Goal: Information Seeking & Learning: Learn about a topic

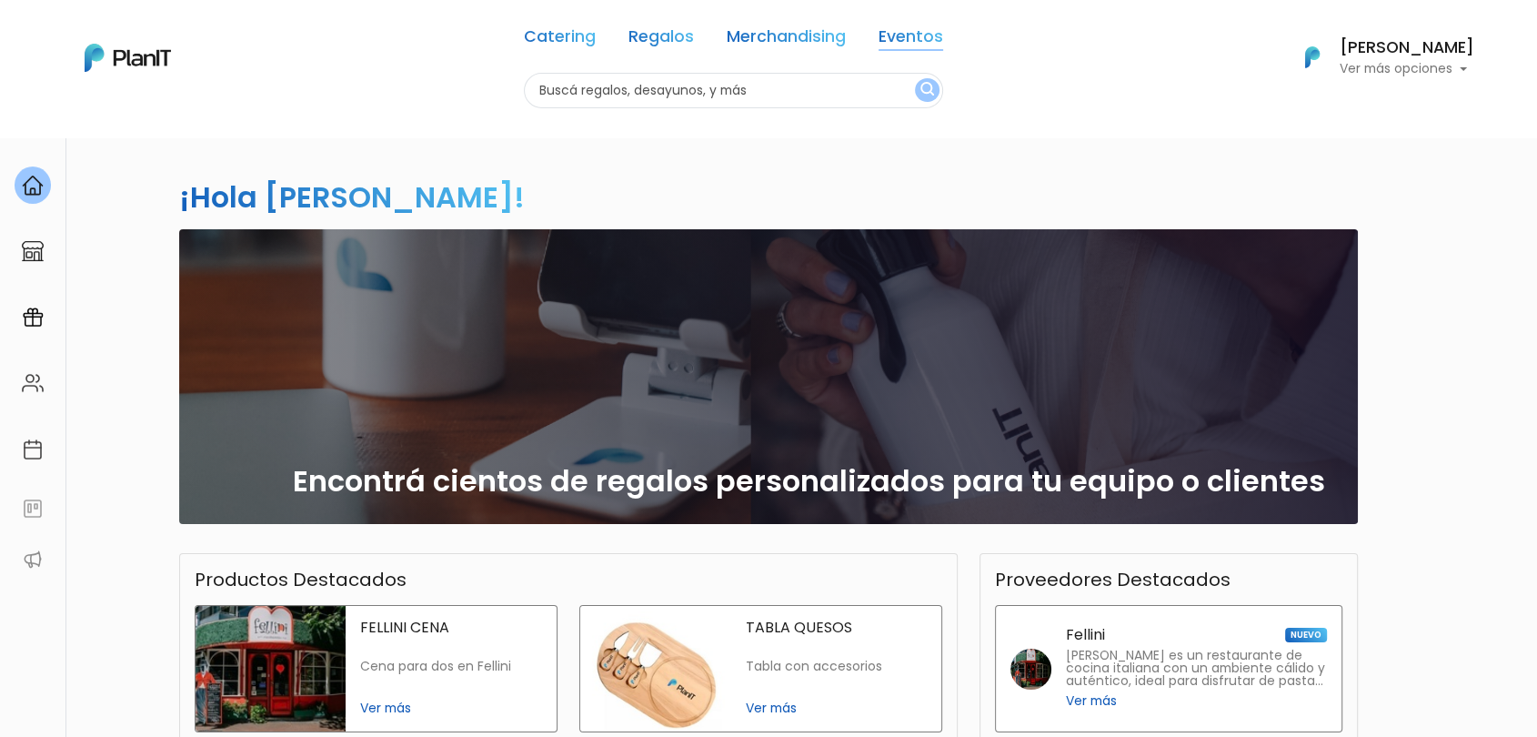
click at [915, 40] on link "Eventos" at bounding box center [911, 40] width 65 height 22
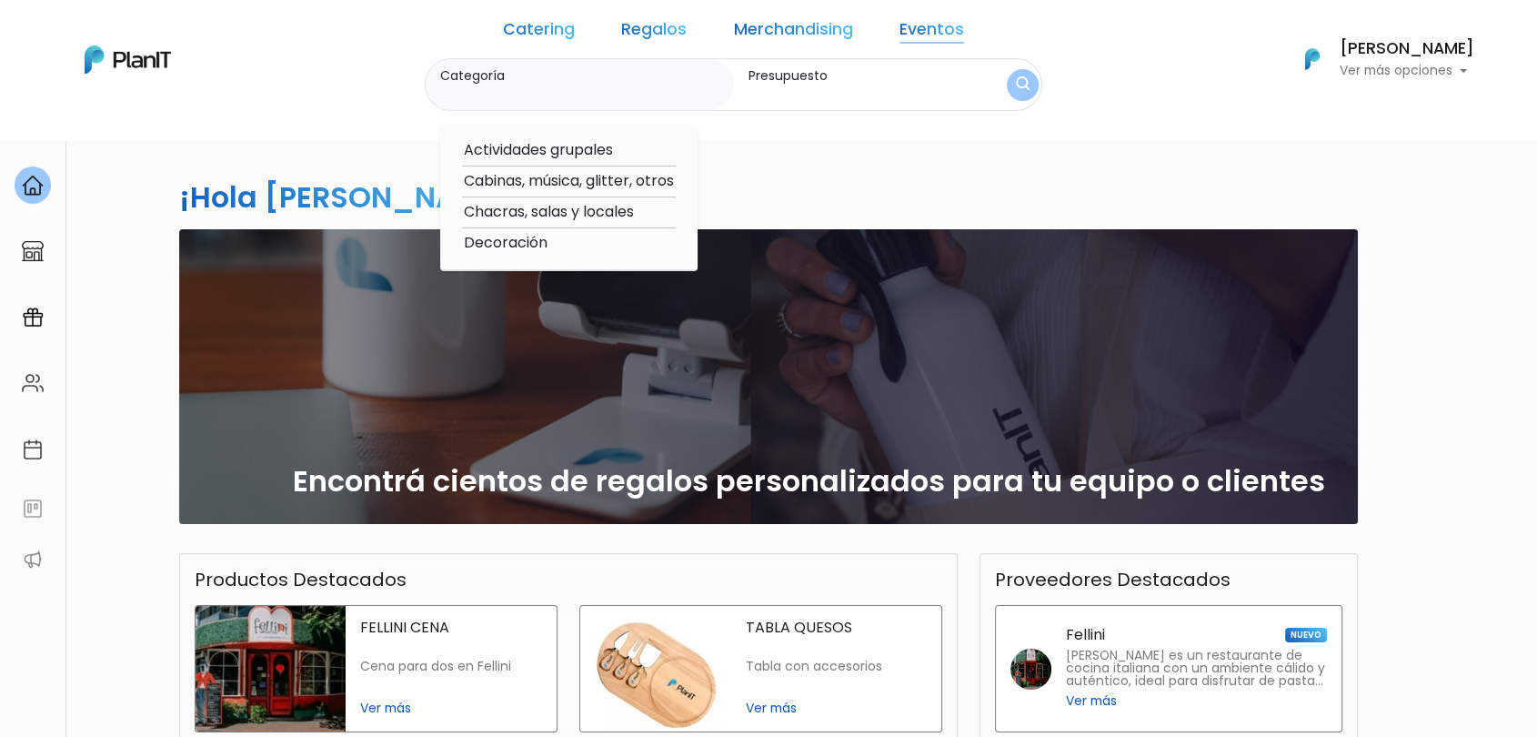
click at [588, 179] on option "Cabinas, música, glitter, otros" at bounding box center [569, 181] width 214 height 23
type input "Cabinas, música, glitter, otros"
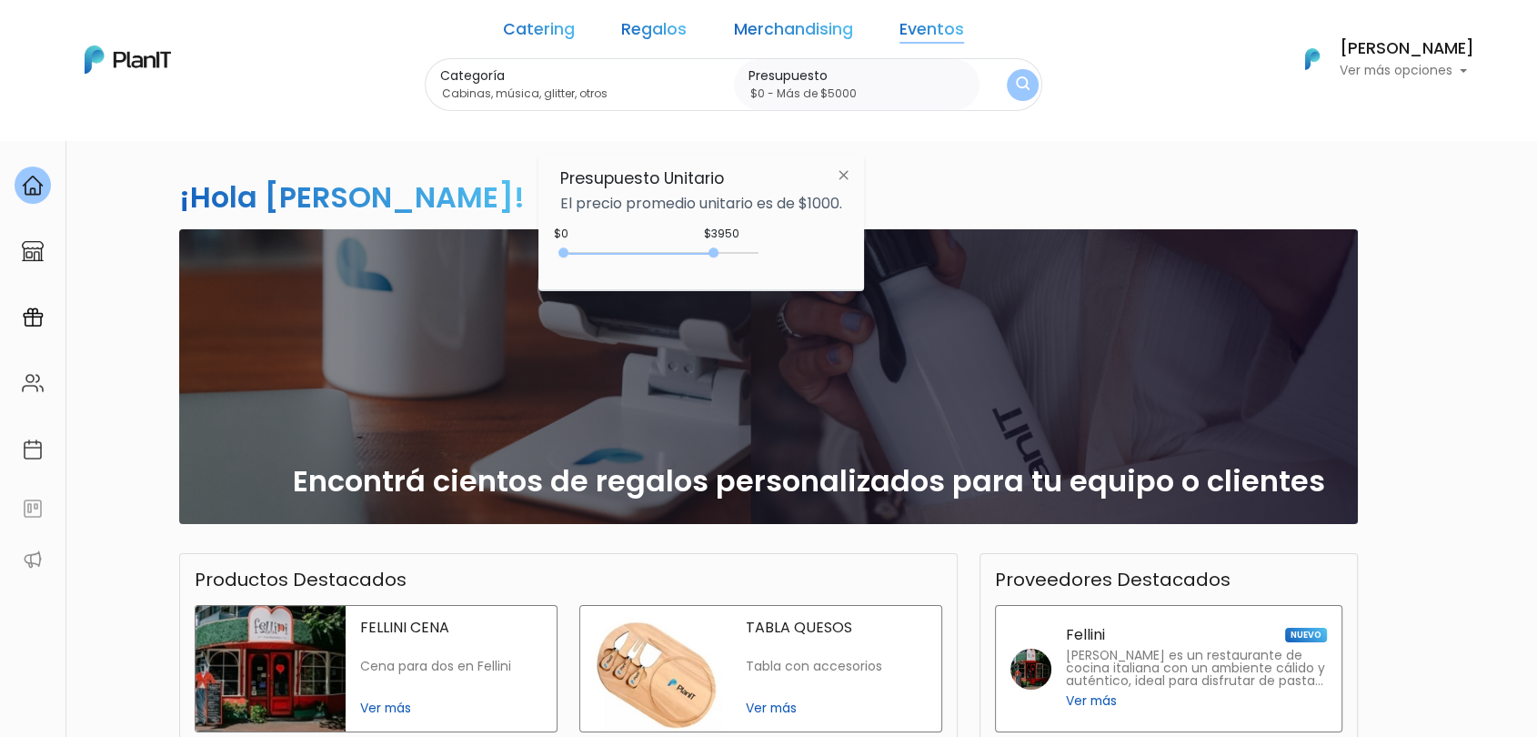
drag, startPoint x: 606, startPoint y: 252, endPoint x: 869, endPoint y: 208, distance: 267.3
click at [809, 243] on div "$3950 $0 0 : 3950 0 3950 0,5000" at bounding box center [701, 256] width 282 height 36
type input "$0 - Más de $5000"
click at [566, 22] on link "Catering" at bounding box center [539, 33] width 72 height 22
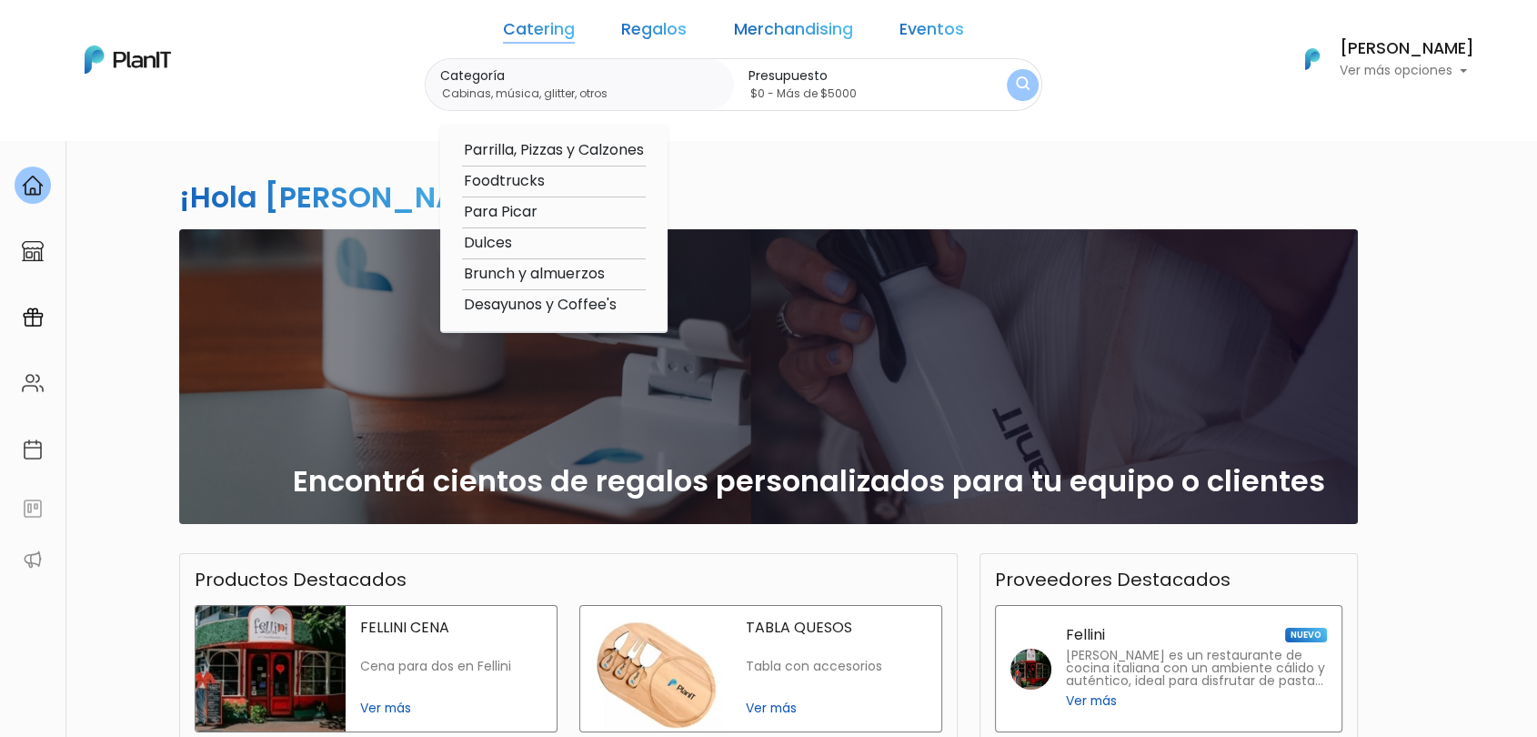
click at [541, 184] on option "Foodtrucks" at bounding box center [554, 181] width 184 height 23
type input "Foodtrucks"
type input "$0 - $1000"
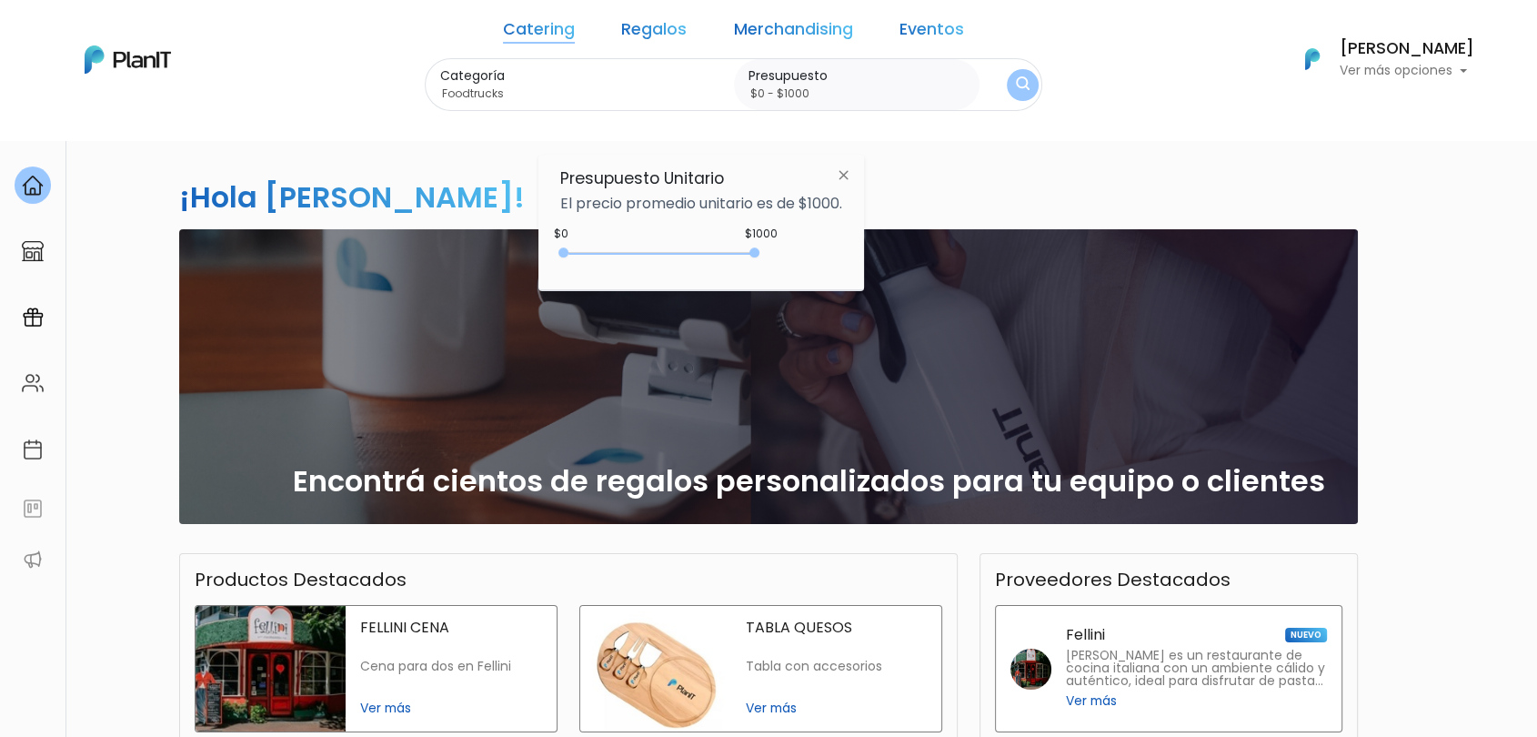
click at [1007, 85] on button "submit" at bounding box center [1023, 84] width 32 height 32
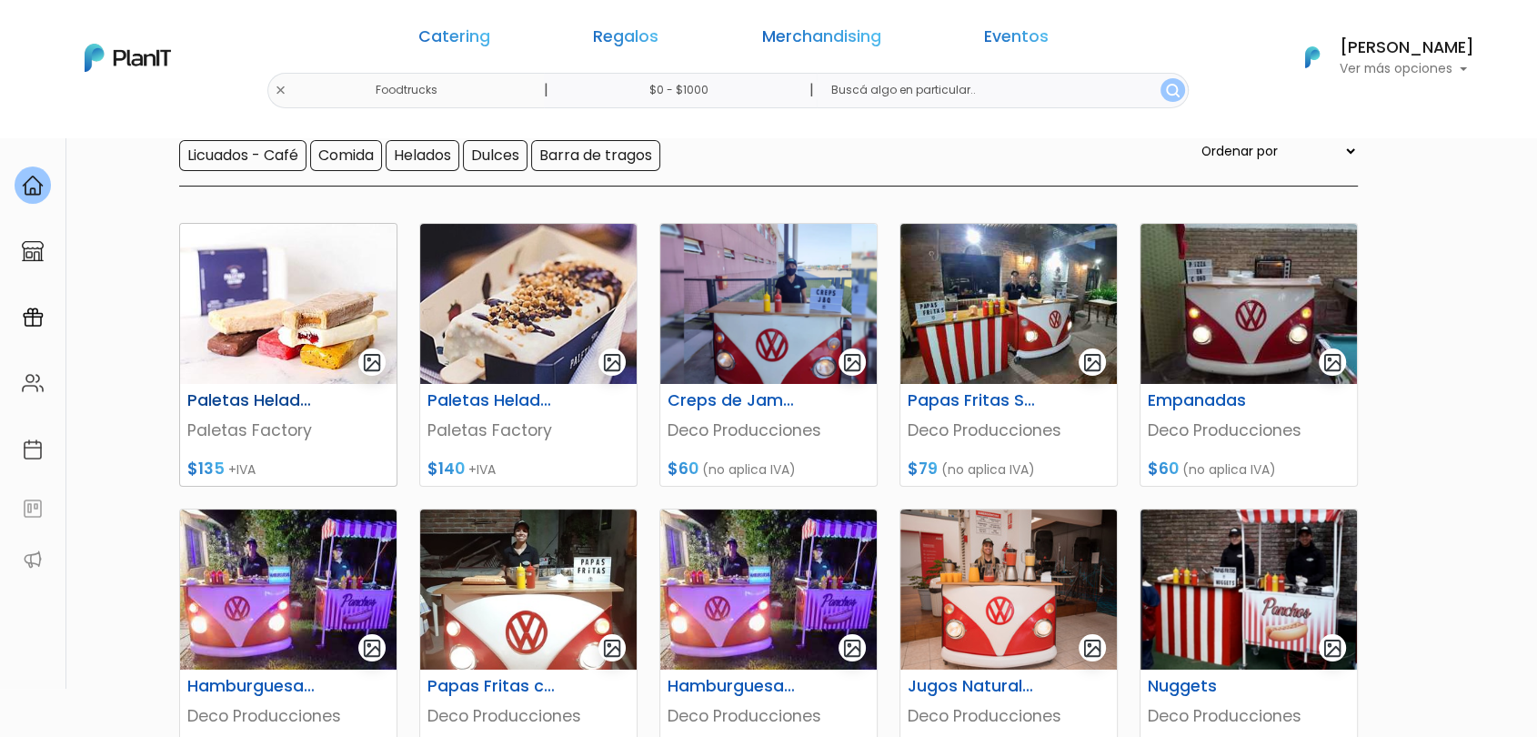
scroll to position [202, 0]
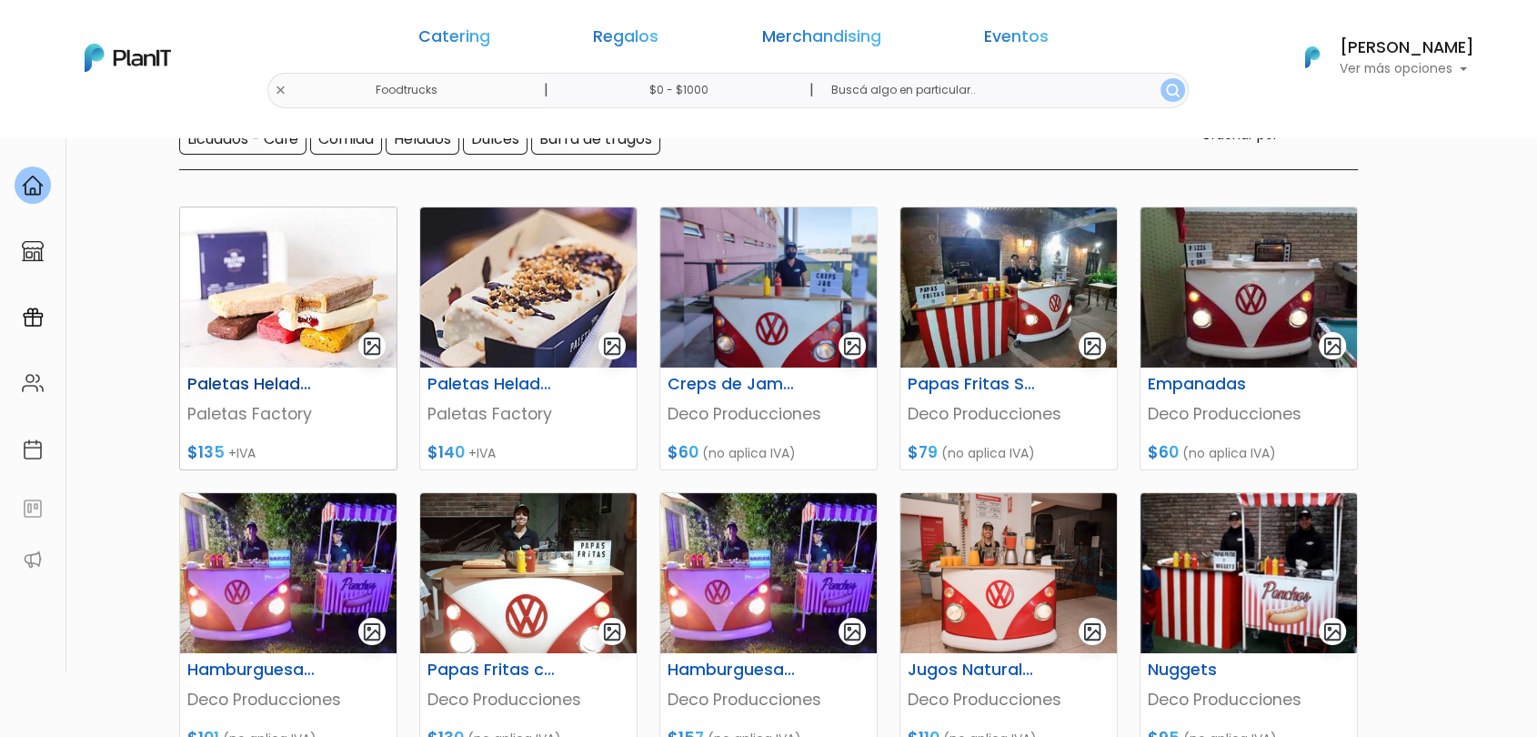
click at [310, 340] on img at bounding box center [288, 287] width 216 height 160
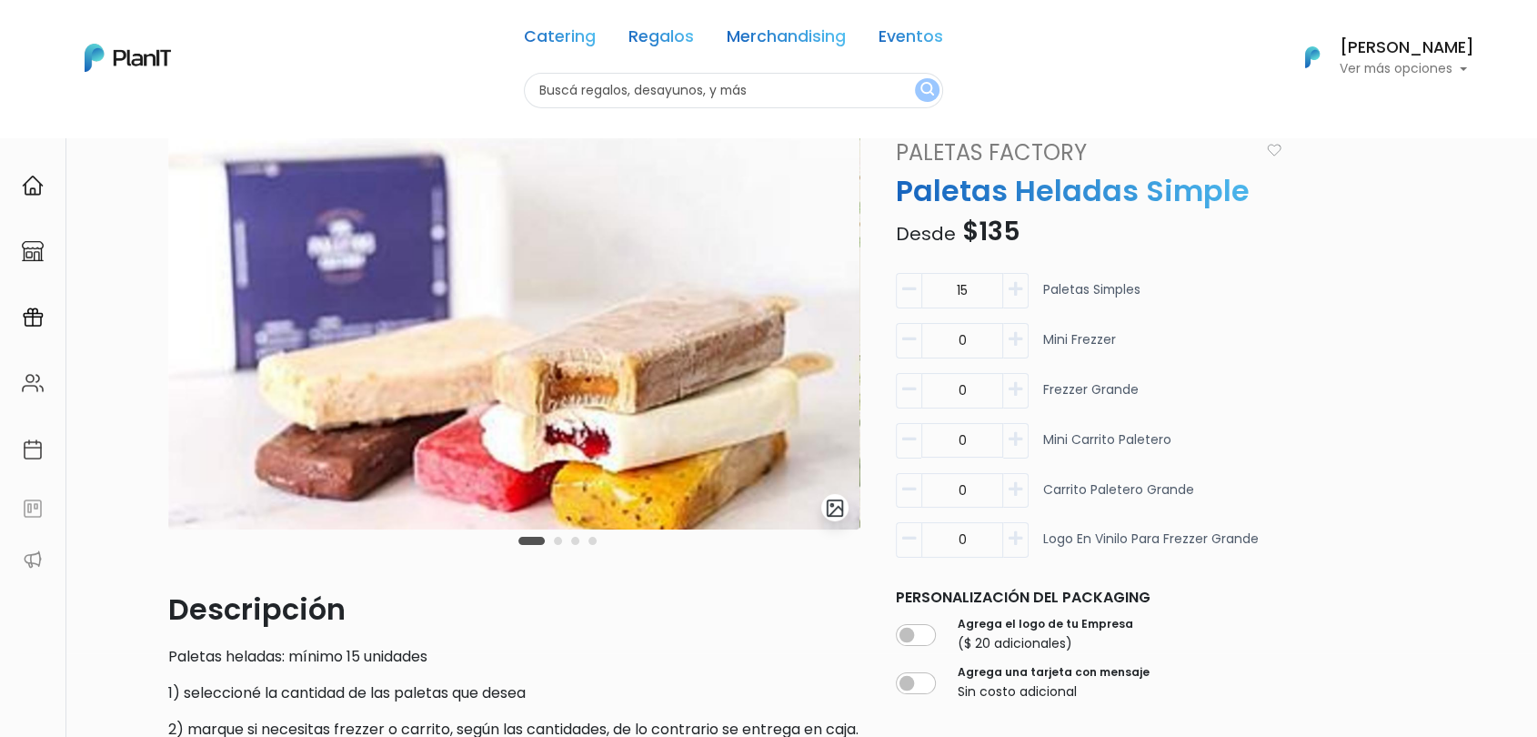
scroll to position [101, 0]
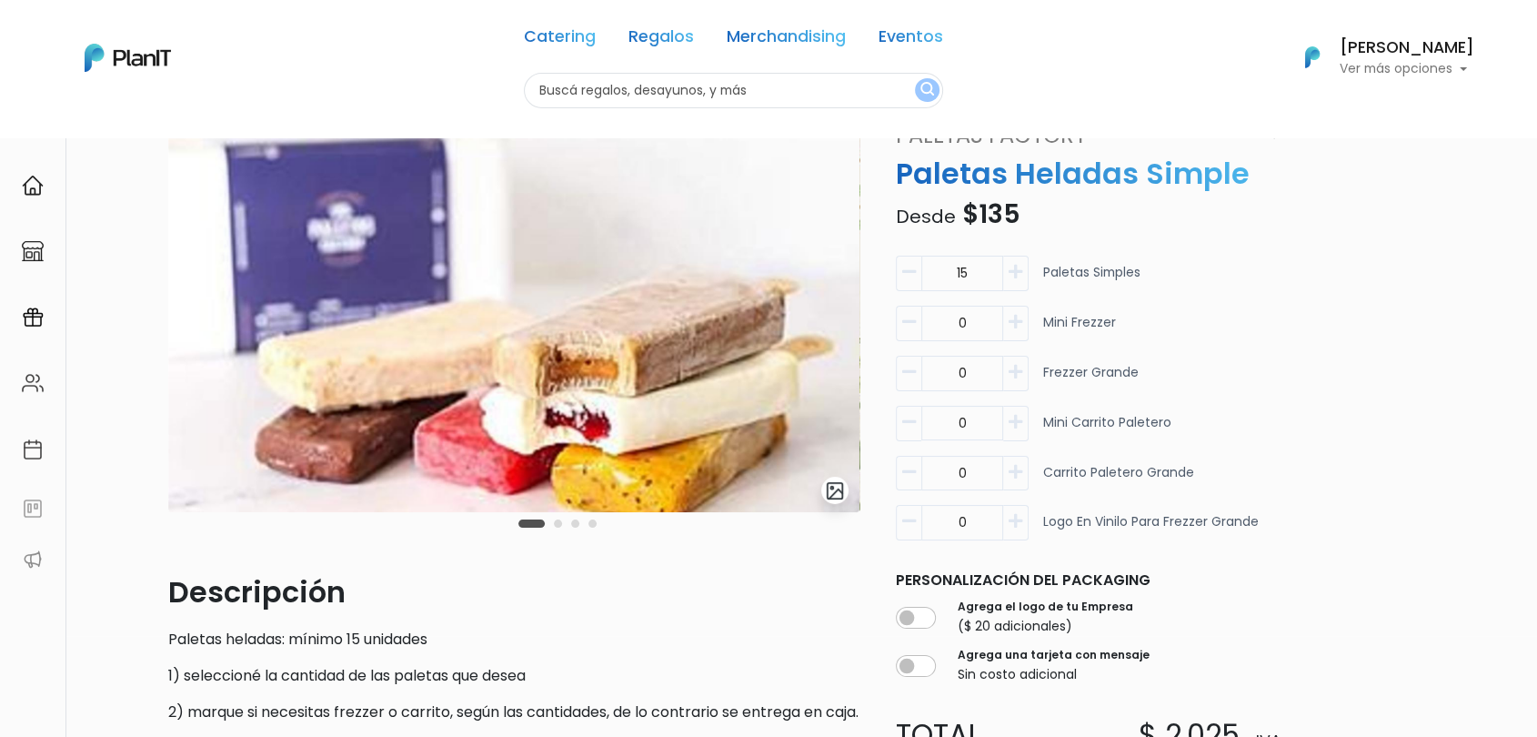
click at [562, 530] on div "Carousel Pagination" at bounding box center [557, 523] width 87 height 22
click at [559, 526] on button "Carousel Page 2" at bounding box center [558, 523] width 8 height 8
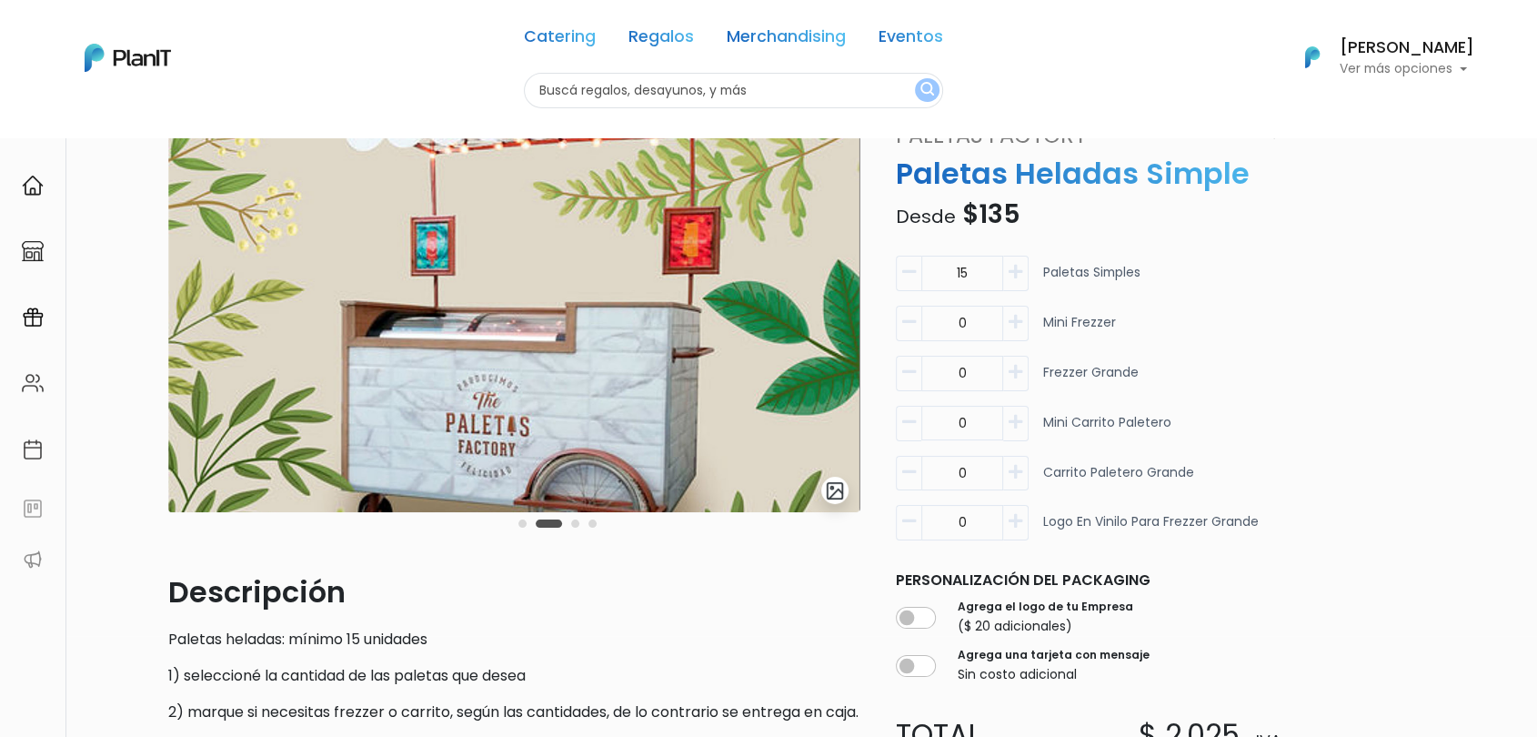
click at [579, 526] on div "Carousel Pagination" at bounding box center [557, 523] width 87 height 22
click at [584, 526] on div "Carousel Pagination" at bounding box center [557, 523] width 87 height 22
click at [576, 526] on button "Carousel Page 3" at bounding box center [575, 523] width 8 height 8
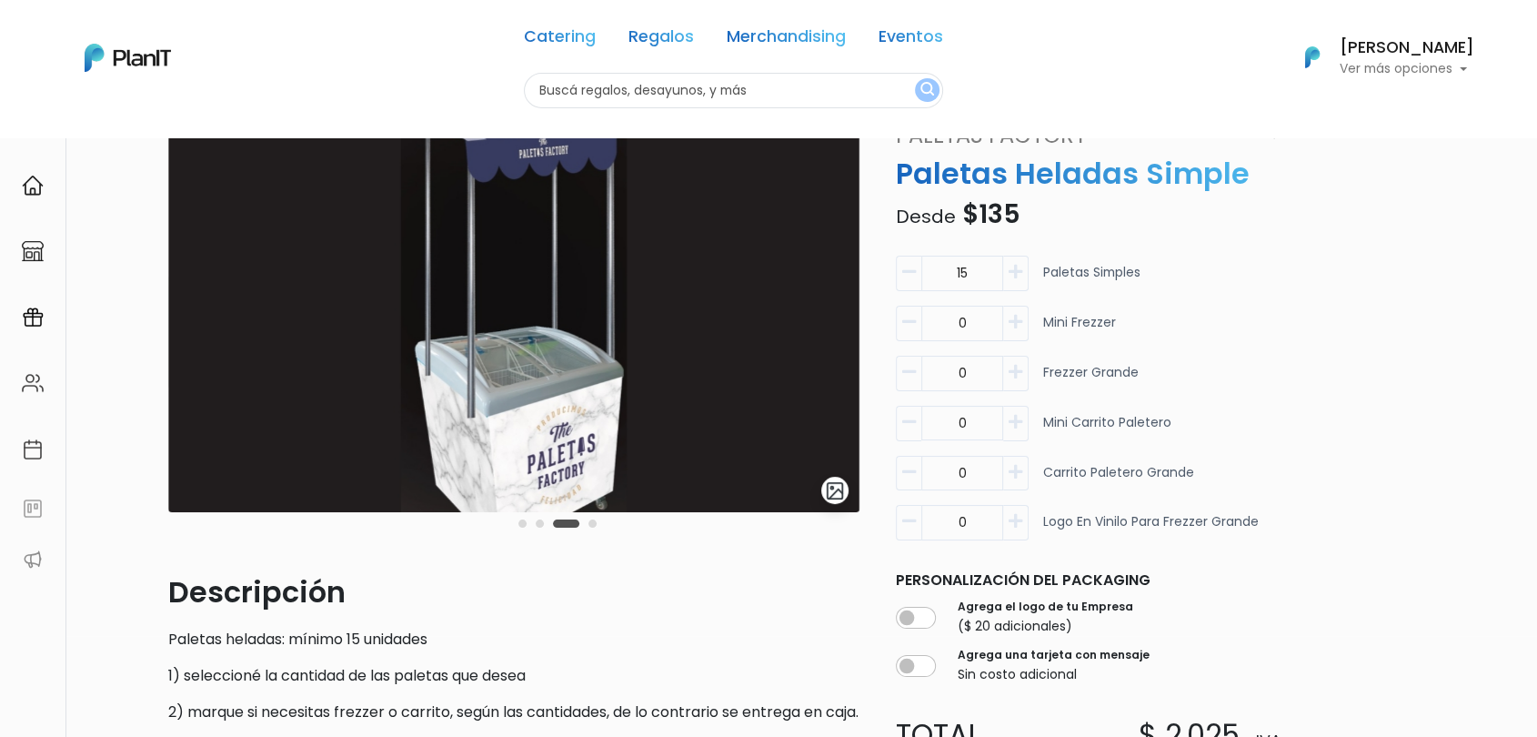
click at [597, 526] on div "Carousel Pagination" at bounding box center [557, 523] width 87 height 22
click at [589, 522] on button "Carousel Page 4" at bounding box center [592, 523] width 8 height 8
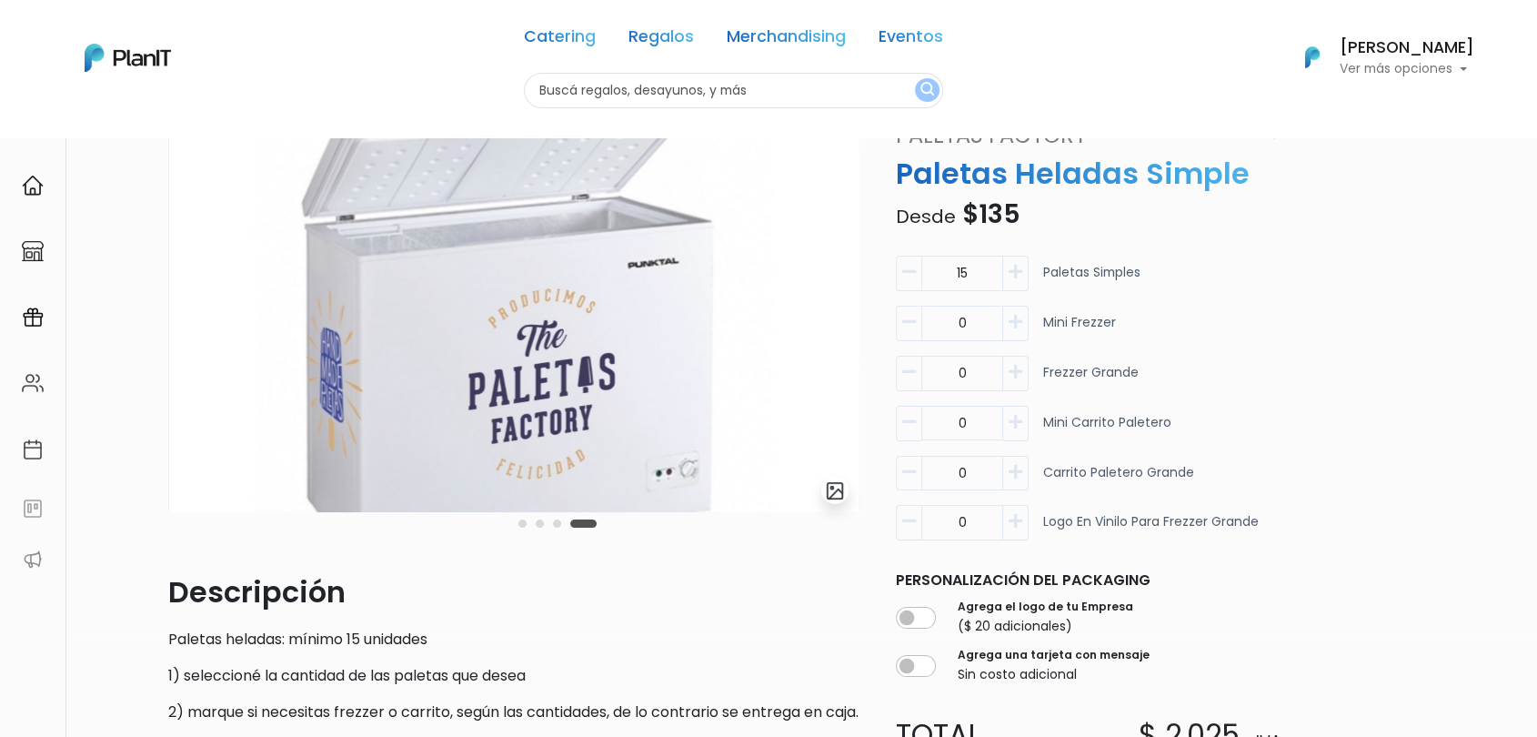
click at [542, 525] on button "Carousel Page 2" at bounding box center [540, 523] width 8 height 8
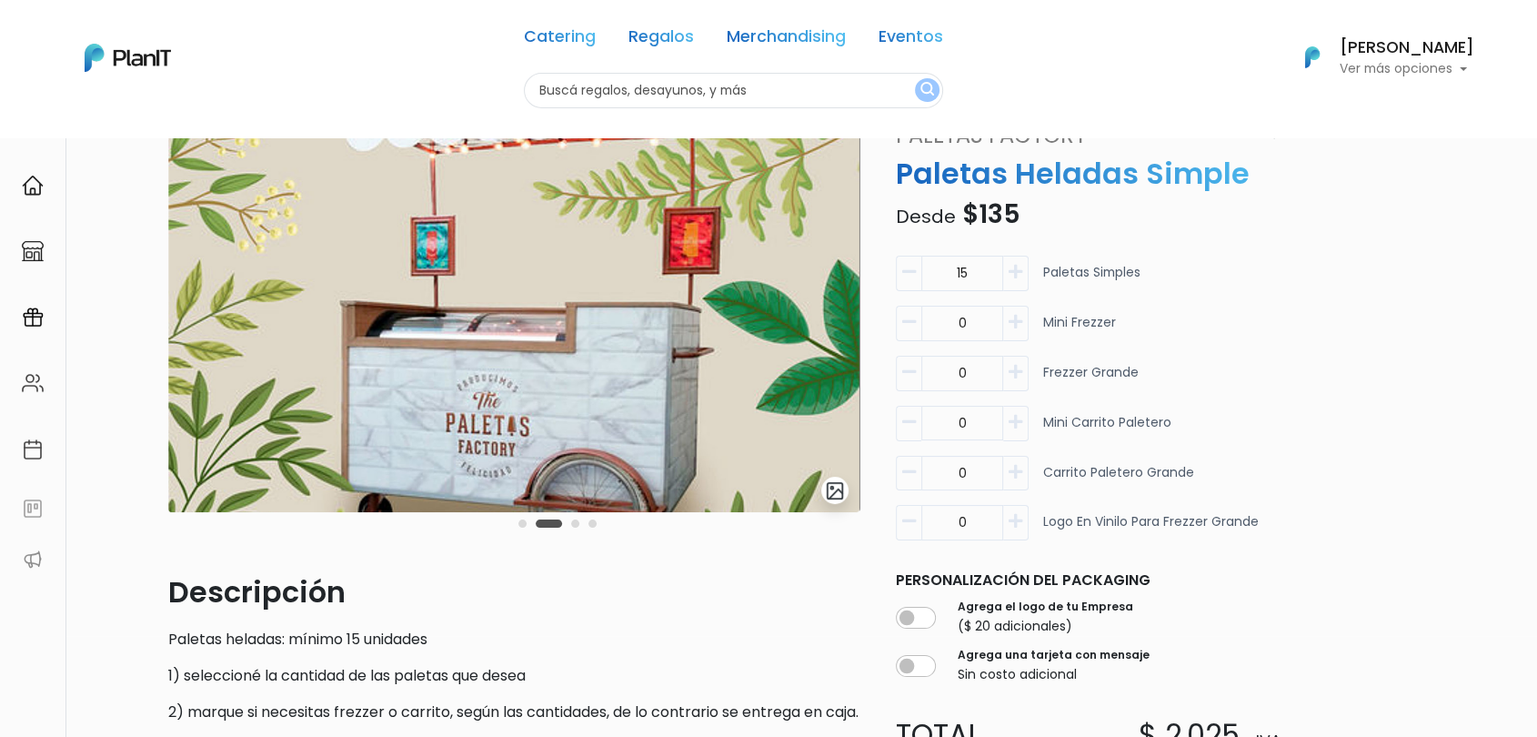
scroll to position [0, 0]
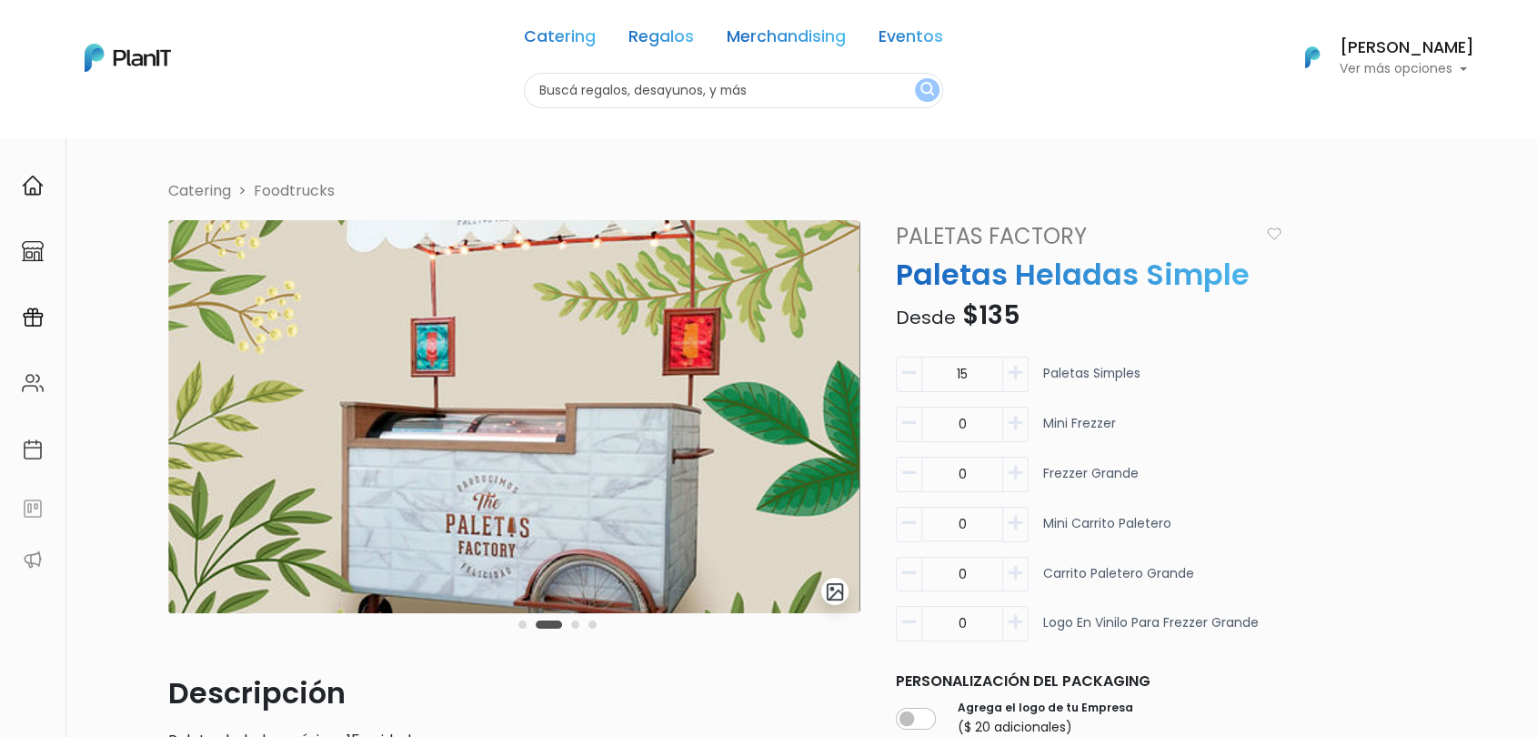
click at [578, 621] on button "Carousel Page 3" at bounding box center [575, 624] width 8 height 8
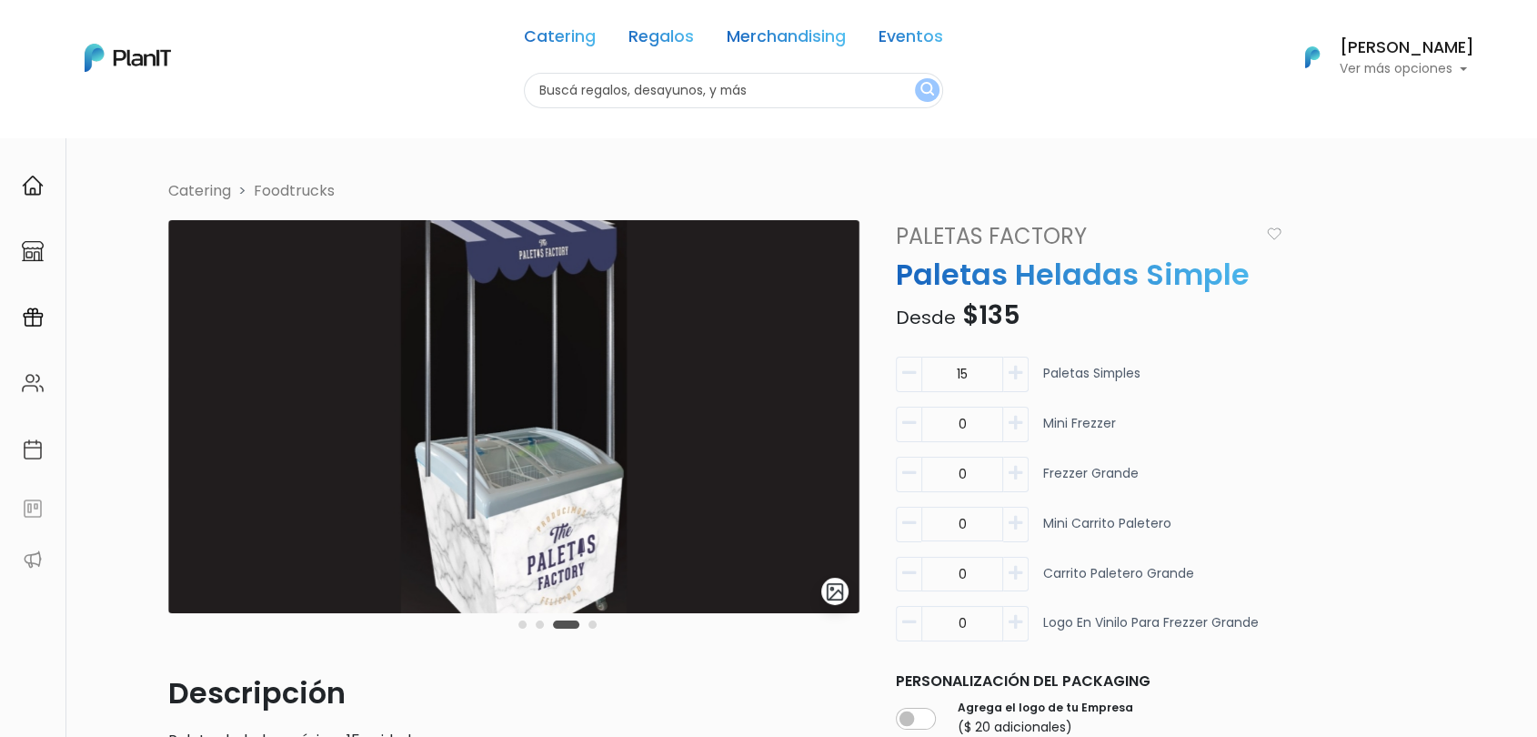
click at [593, 628] on div "Carousel Pagination" at bounding box center [557, 624] width 87 height 22
click at [538, 627] on button "Carousel Page 2" at bounding box center [540, 624] width 8 height 8
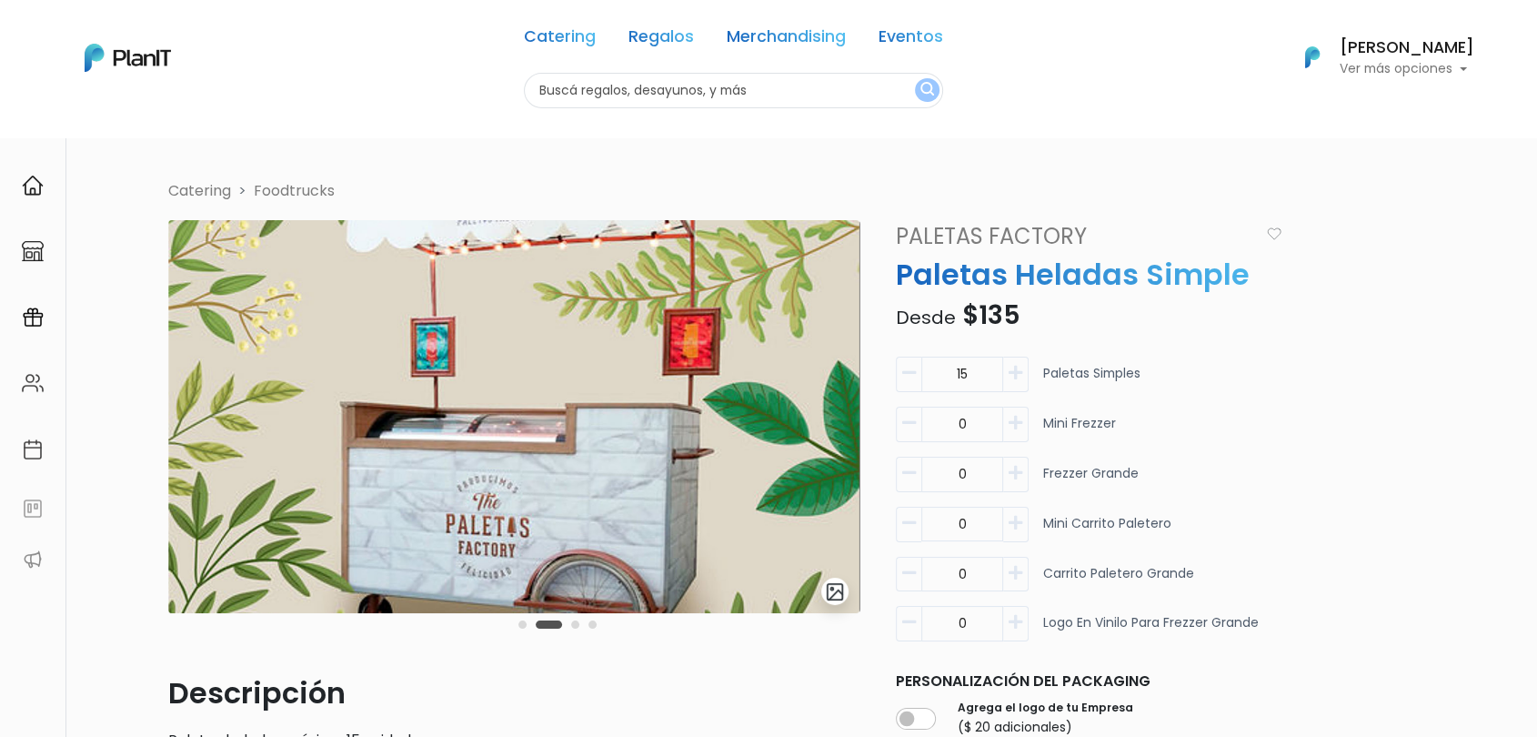
scroll to position [101, 0]
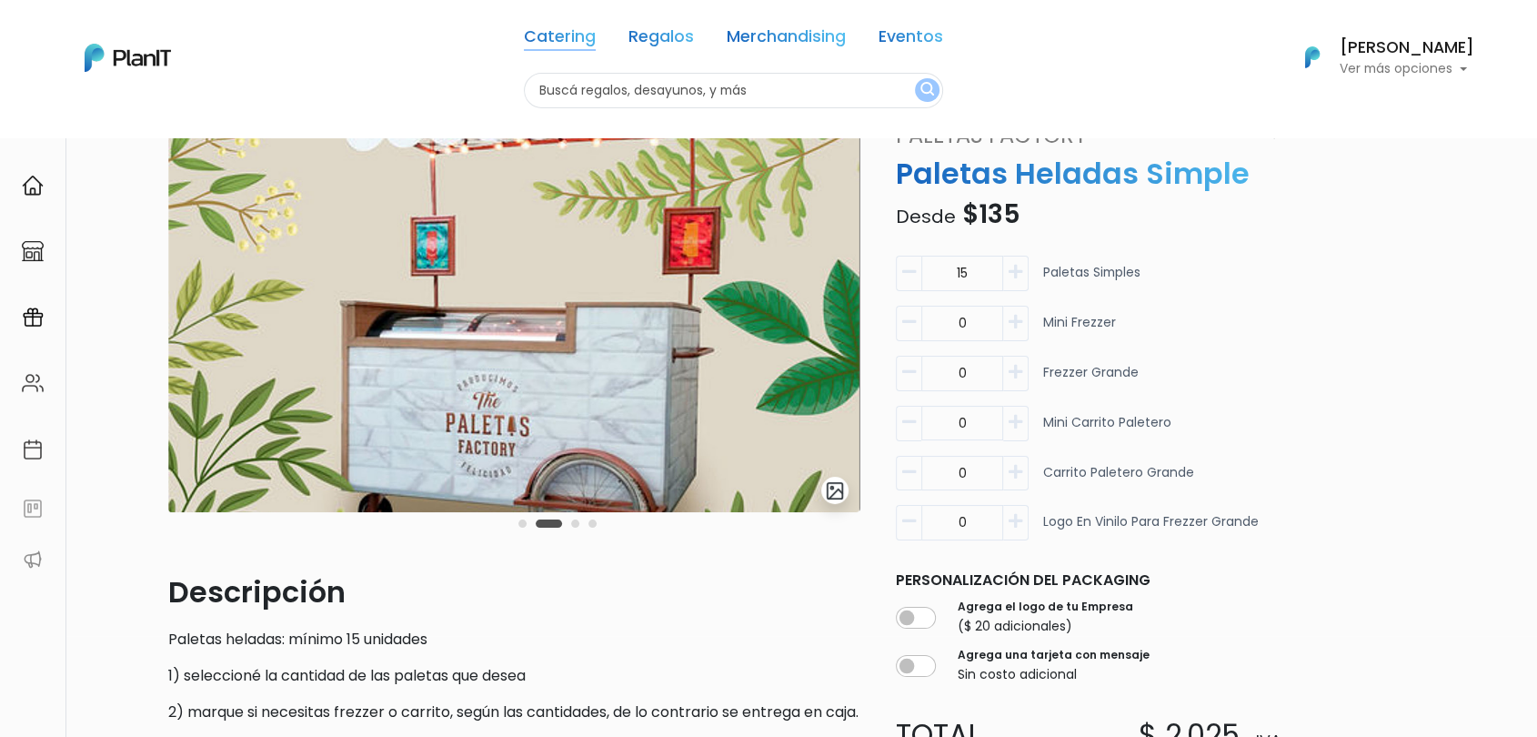
click at [580, 38] on link "Catering" at bounding box center [560, 40] width 72 height 22
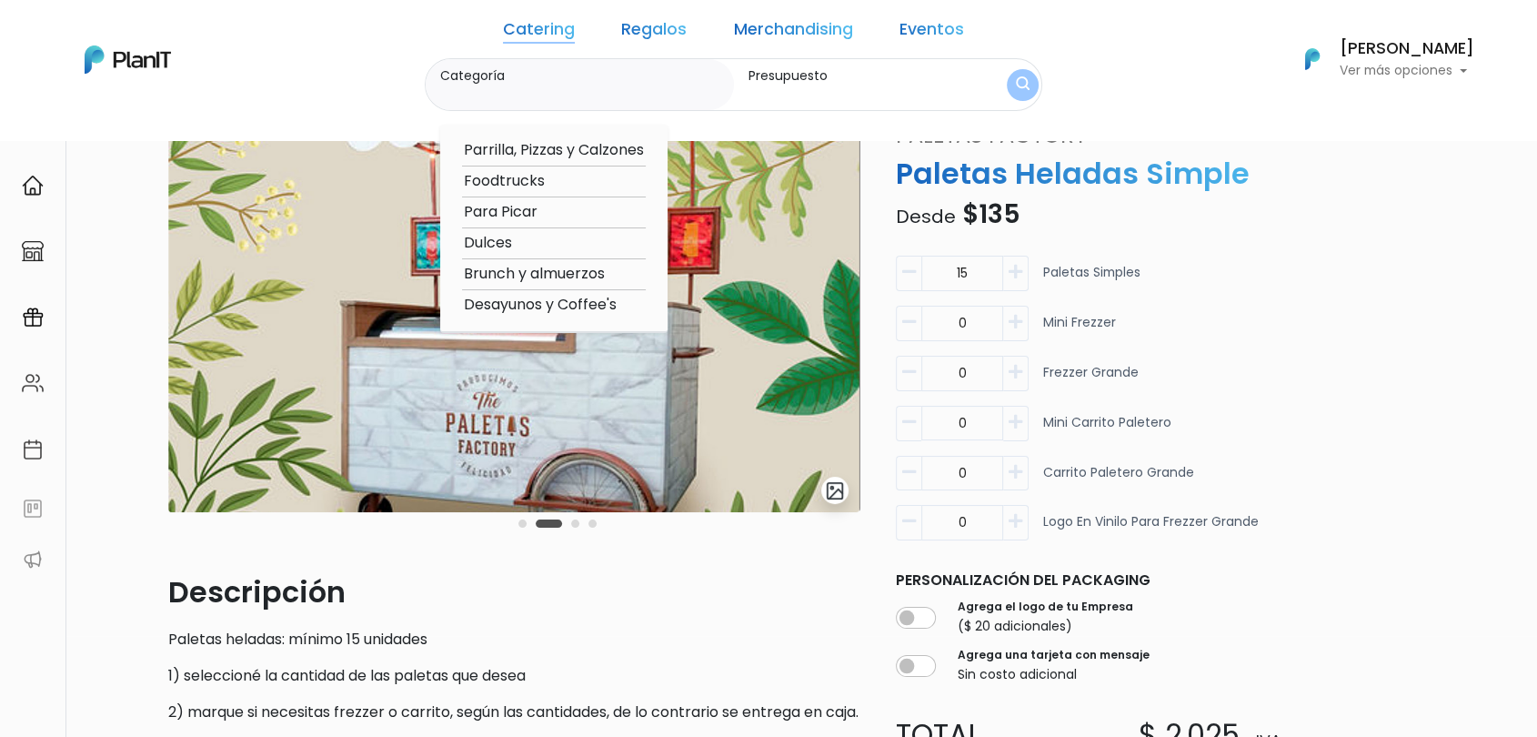
click at [568, 179] on option "Foodtrucks" at bounding box center [554, 181] width 184 height 23
type input "Foodtrucks"
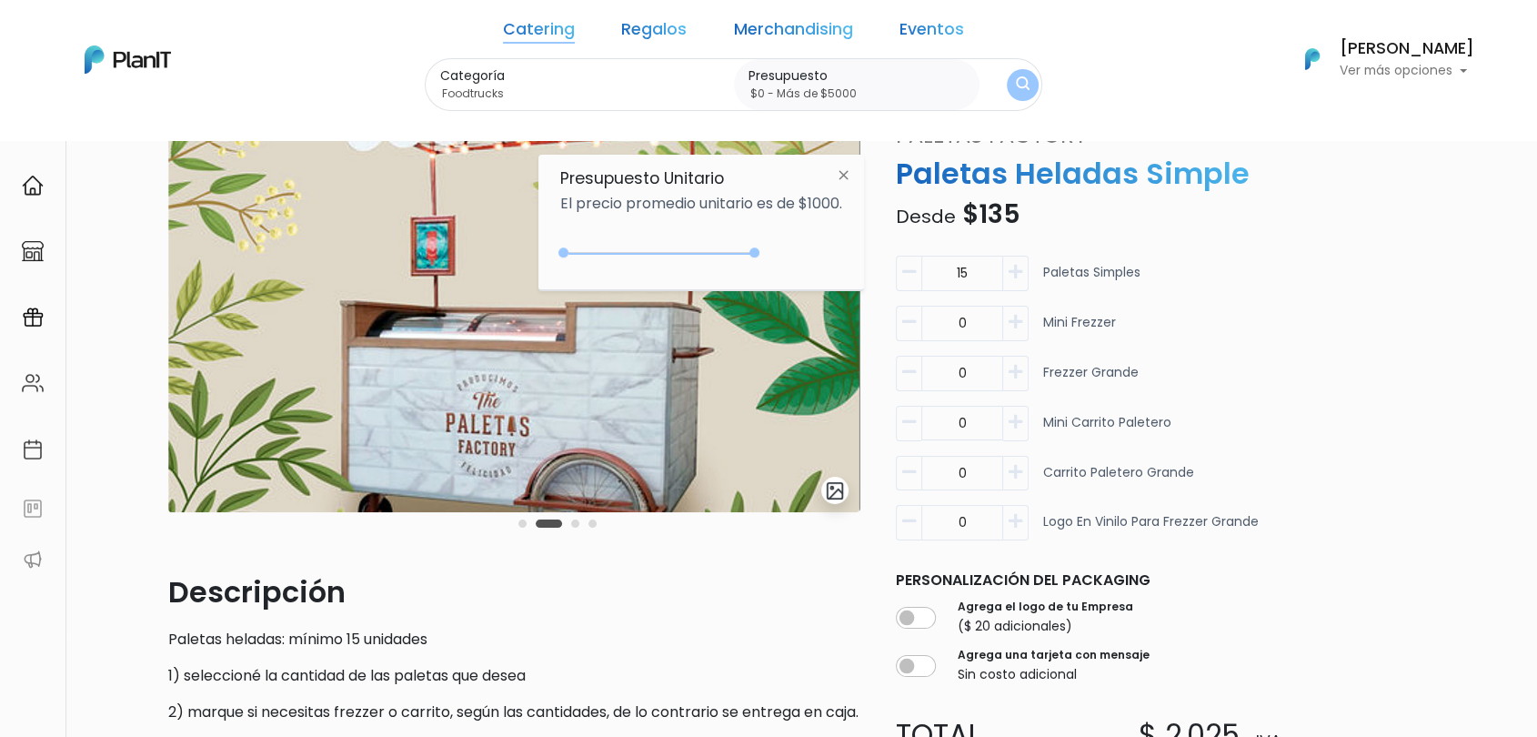
type input "$0 - Más de $5000"
drag, startPoint x: 604, startPoint y: 255, endPoint x: 812, endPoint y: 256, distance: 208.3
click at [812, 256] on div "+$5000 $0 0 : 5000 0 5000 0,5000" at bounding box center [701, 256] width 282 height 36
click at [1016, 80] on img "submit" at bounding box center [1023, 84] width 14 height 17
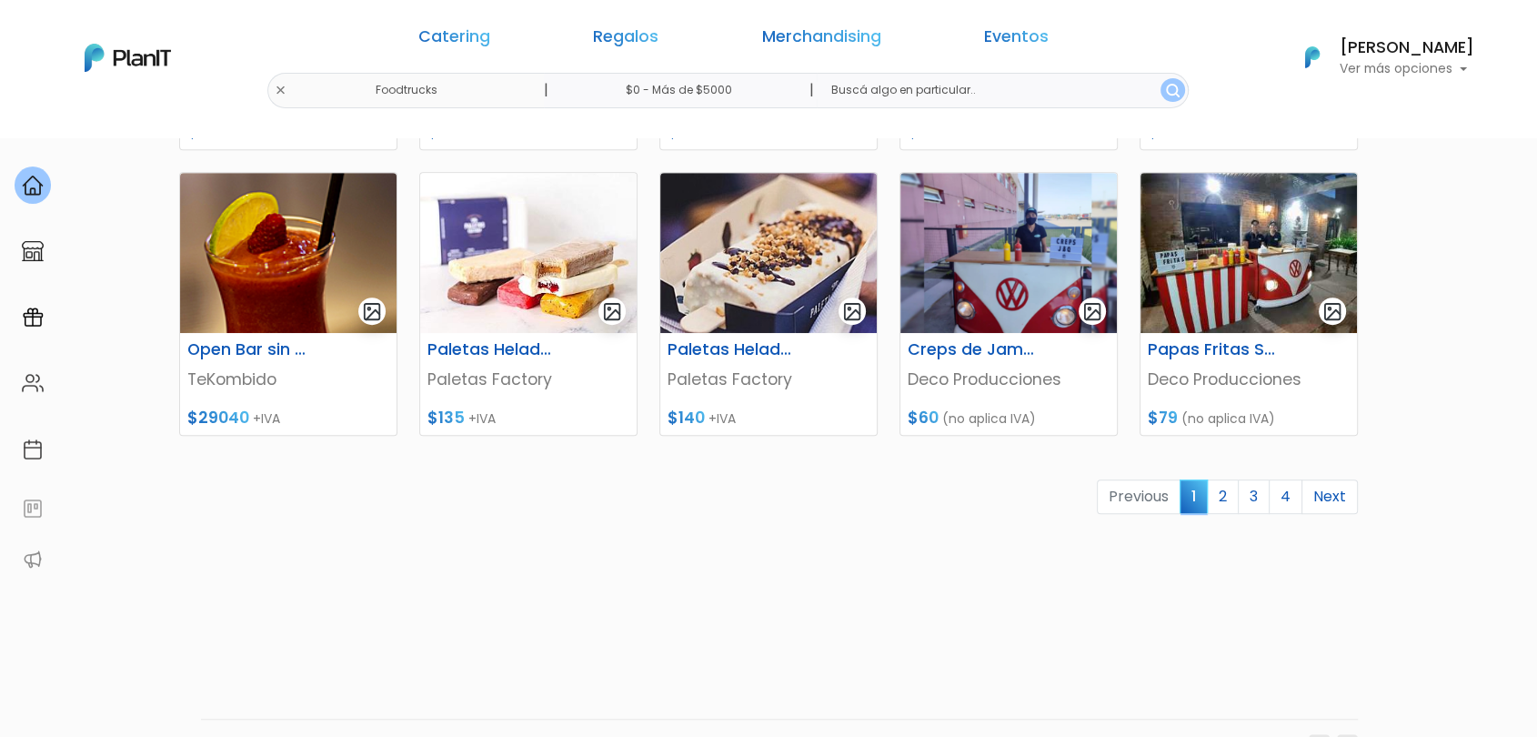
click at [1228, 493] on link "2" at bounding box center [1223, 496] width 32 height 35
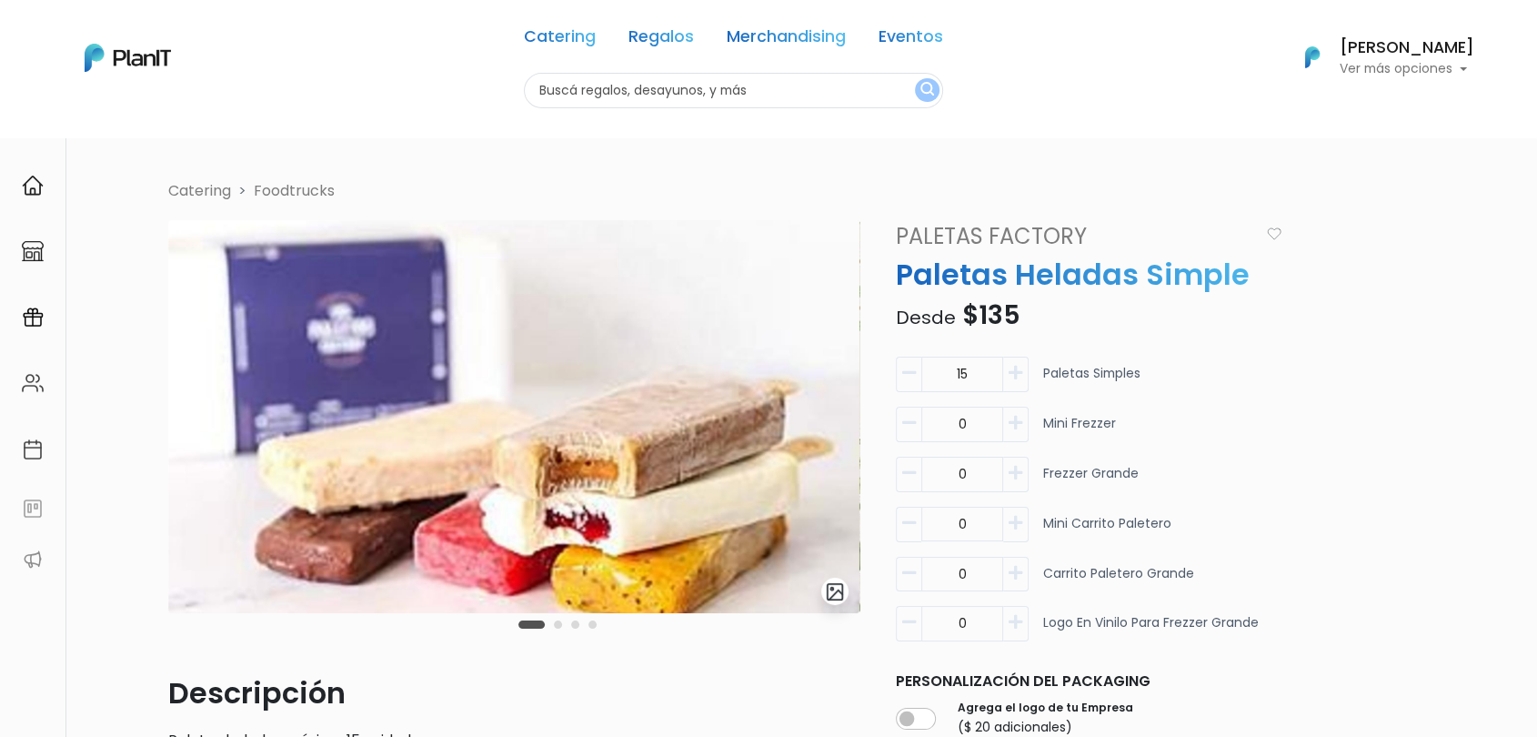
click at [561, 620] on div "Carousel Pagination" at bounding box center [557, 624] width 87 height 22
click at [561, 625] on div "Carousel Pagination" at bounding box center [557, 624] width 87 height 22
click at [559, 625] on button "Carousel Page 2" at bounding box center [558, 624] width 8 height 8
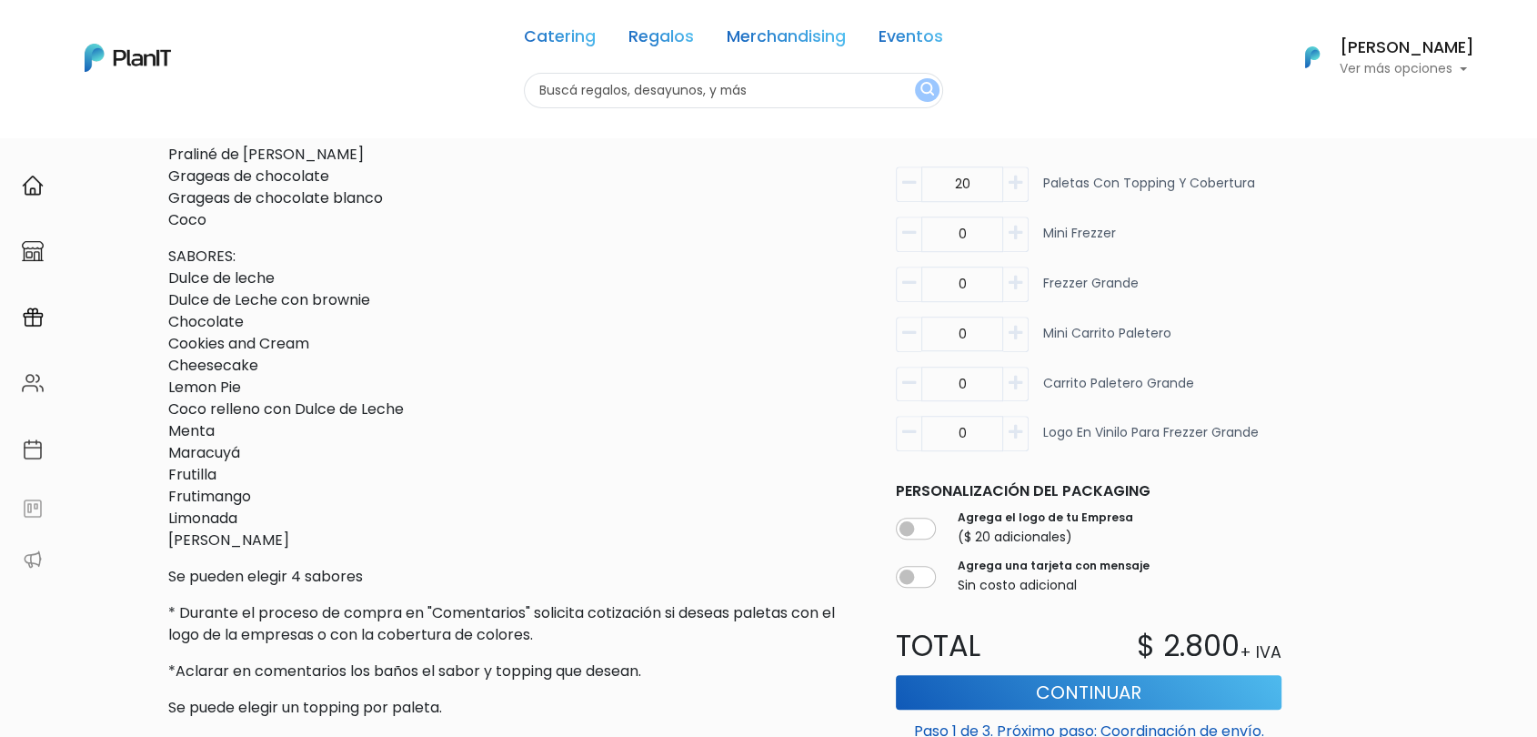
scroll to position [1111, 0]
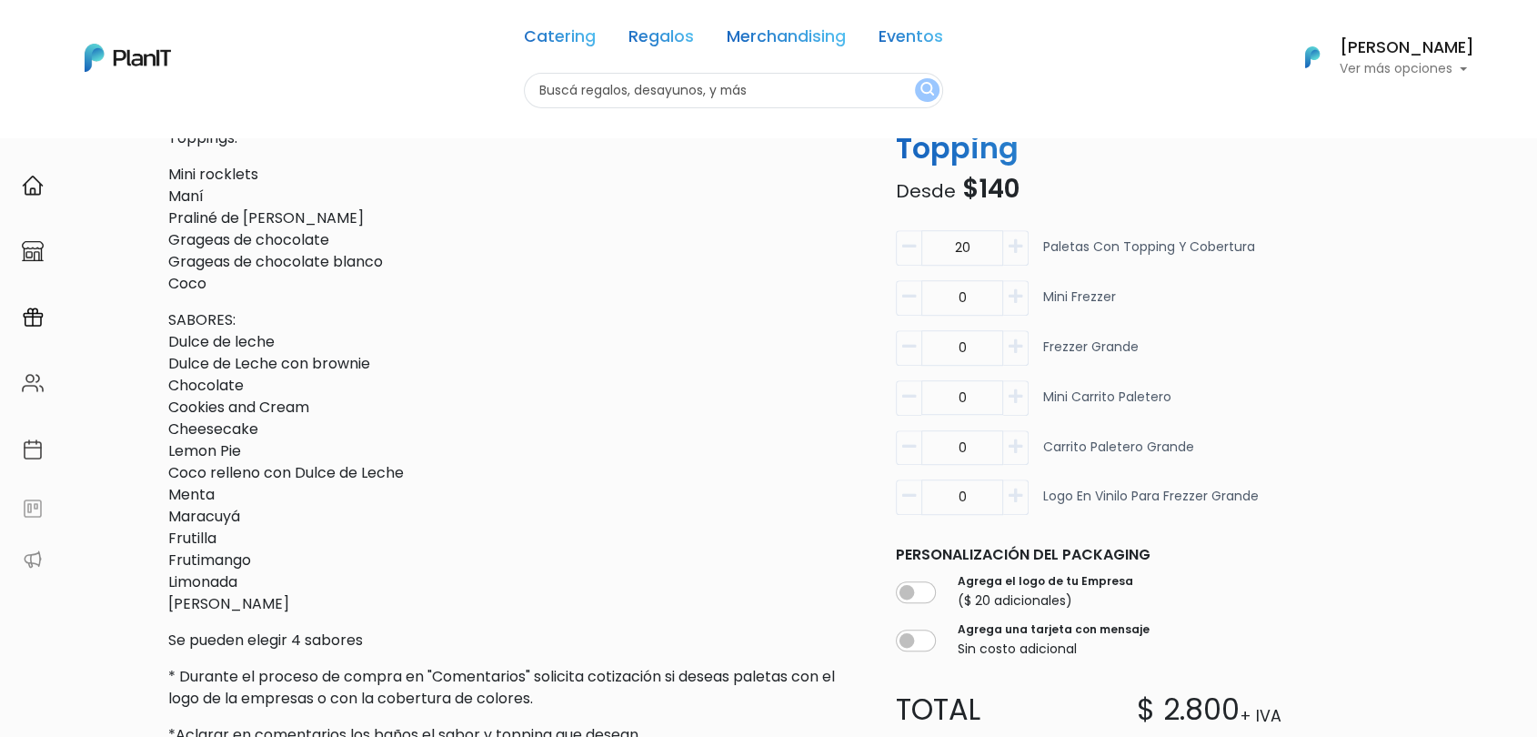
drag, startPoint x: 307, startPoint y: 628, endPoint x: 195, endPoint y: 416, distance: 240.4
click at [172, 341] on p "SABORES: Dulce de leche Dulce de Leche con brownie Chocolate Cookies and Cream …" at bounding box center [513, 462] width 691 height 306
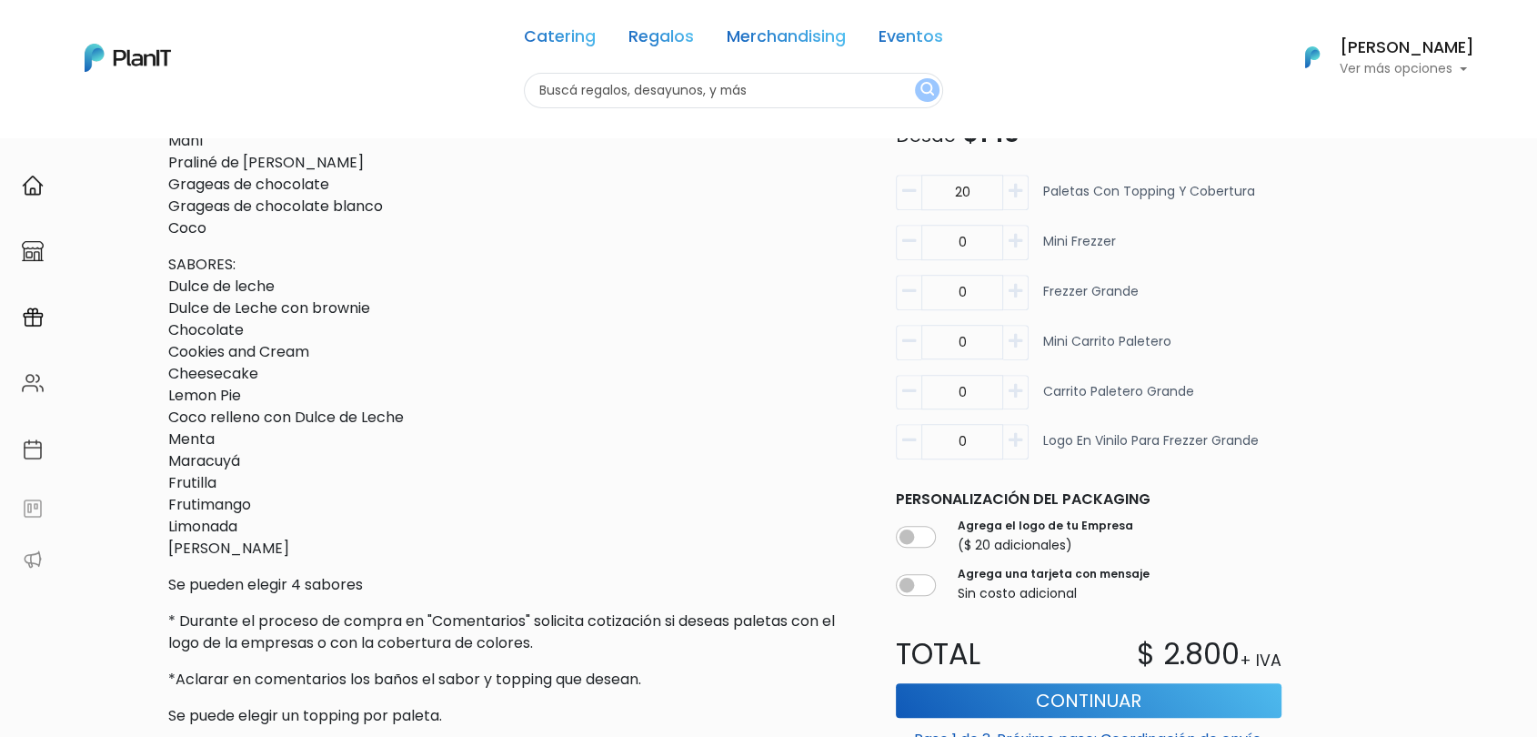
scroll to position [1212, 0]
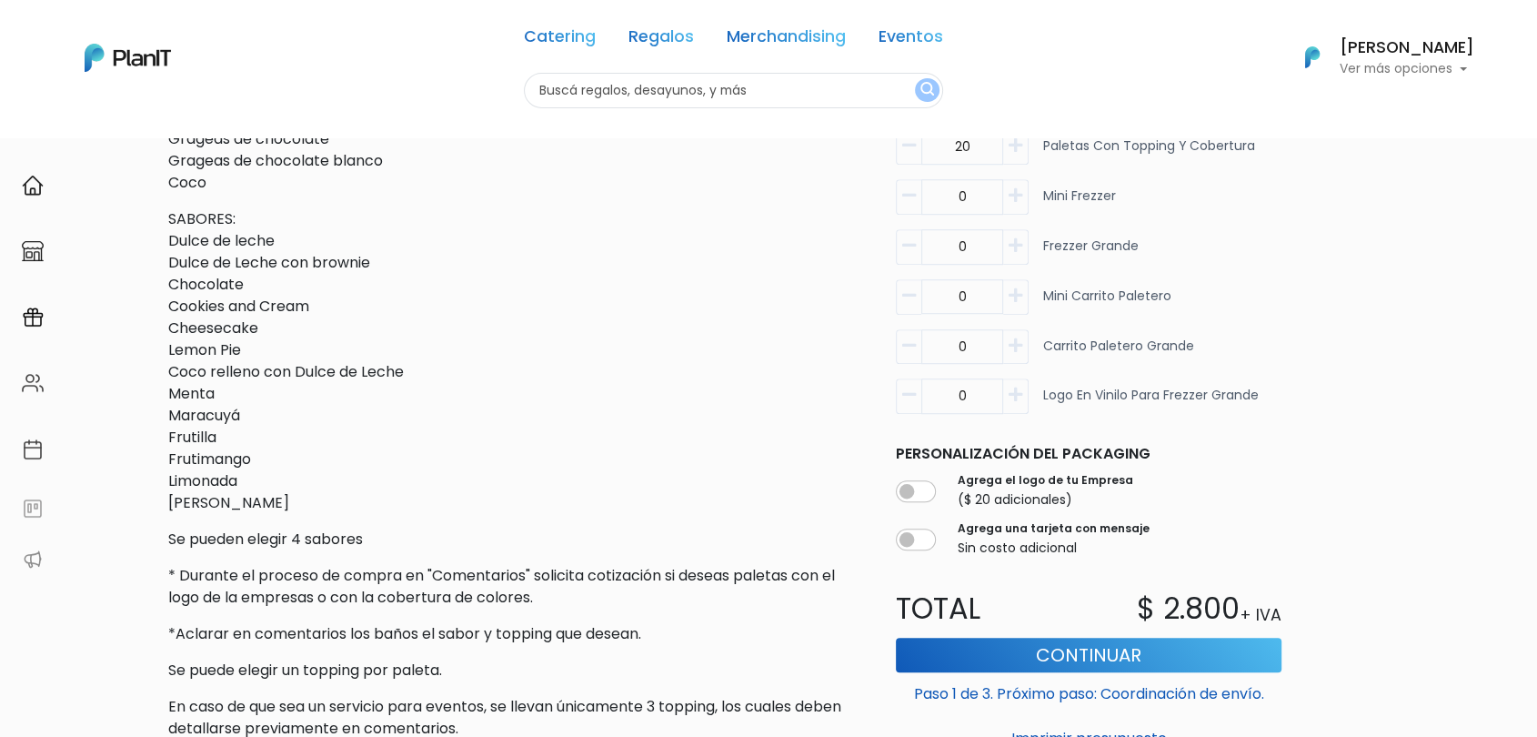
click at [218, 262] on p "SABORES: Dulce de leche Dulce de Leche con brownie Chocolate Cookies and Cream …" at bounding box center [513, 361] width 691 height 306
drag, startPoint x: 223, startPoint y: 423, endPoint x: 169, endPoint y: 265, distance: 167.1
click at [169, 265] on p "SABORES: Dulce de leche Dulce de Leche con brownie Chocolate Cookies and Cream …" at bounding box center [513, 361] width 691 height 306
copy p "Dulce de leche Dulce de Leche con brownie Chocolate Cookies and Cream Cheesecak…"
click at [684, 409] on p "SABORES: Dulce de leche Dulce de Leche con brownie Chocolate Cookies and Cream …" at bounding box center [513, 361] width 691 height 306
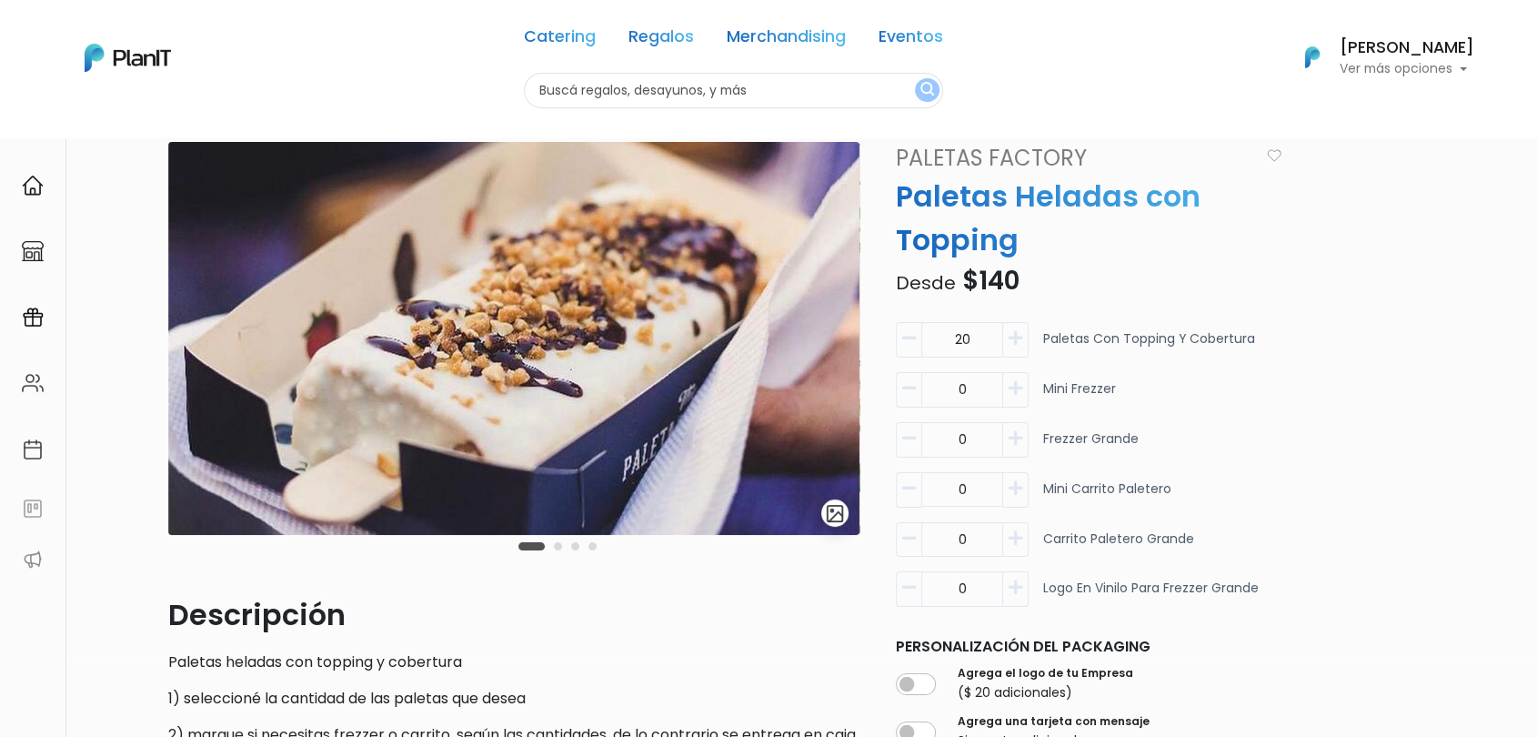
scroll to position [0, 0]
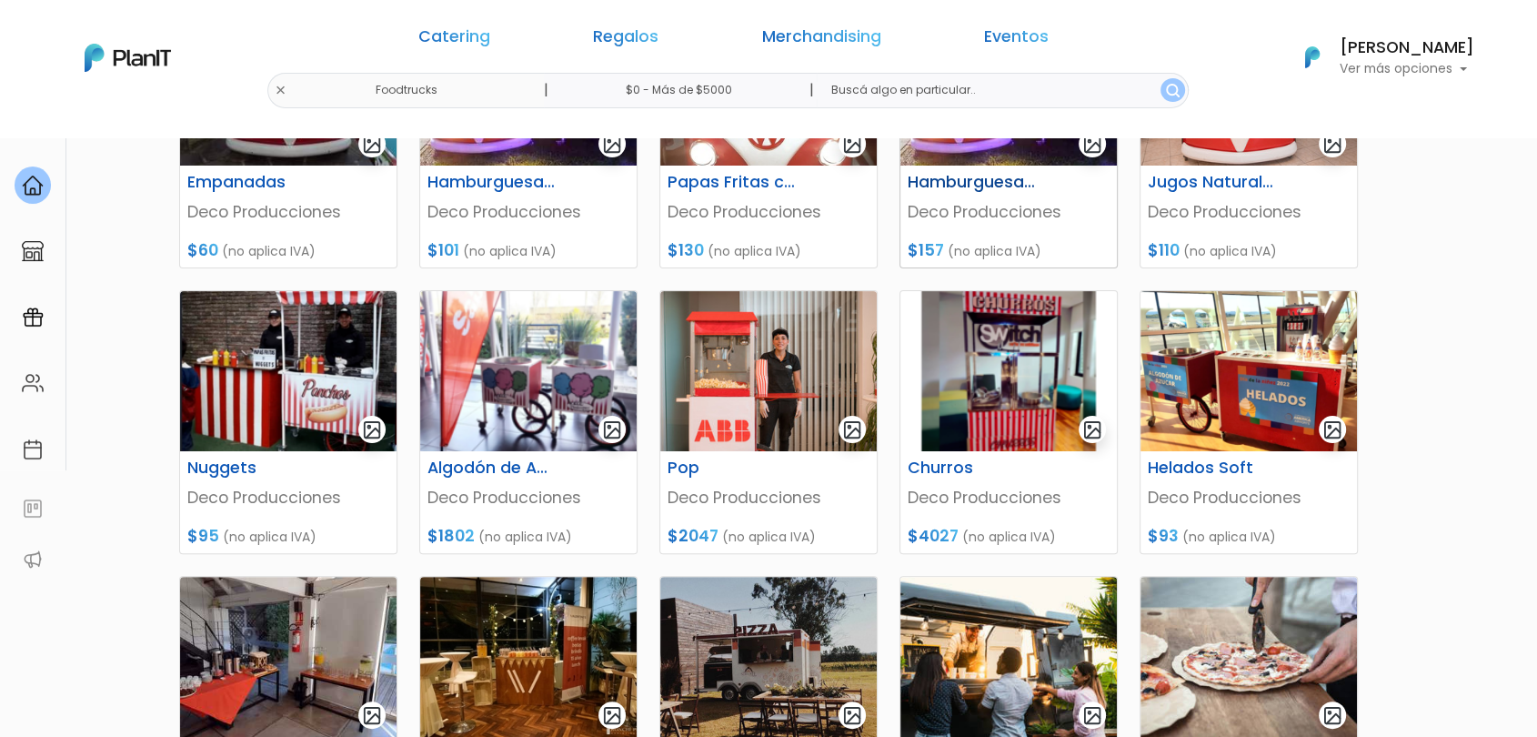
scroll to position [505, 0]
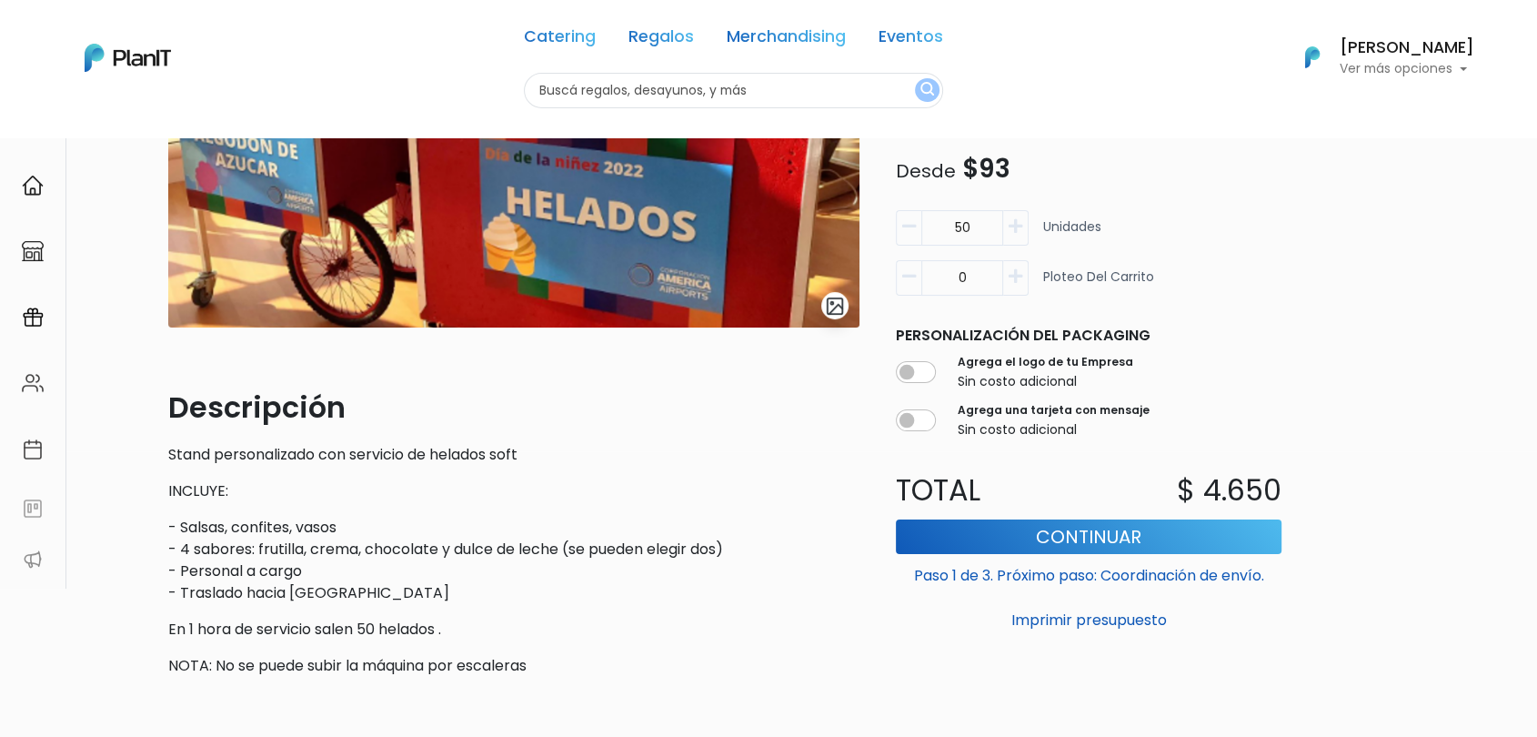
scroll to position [303, 0]
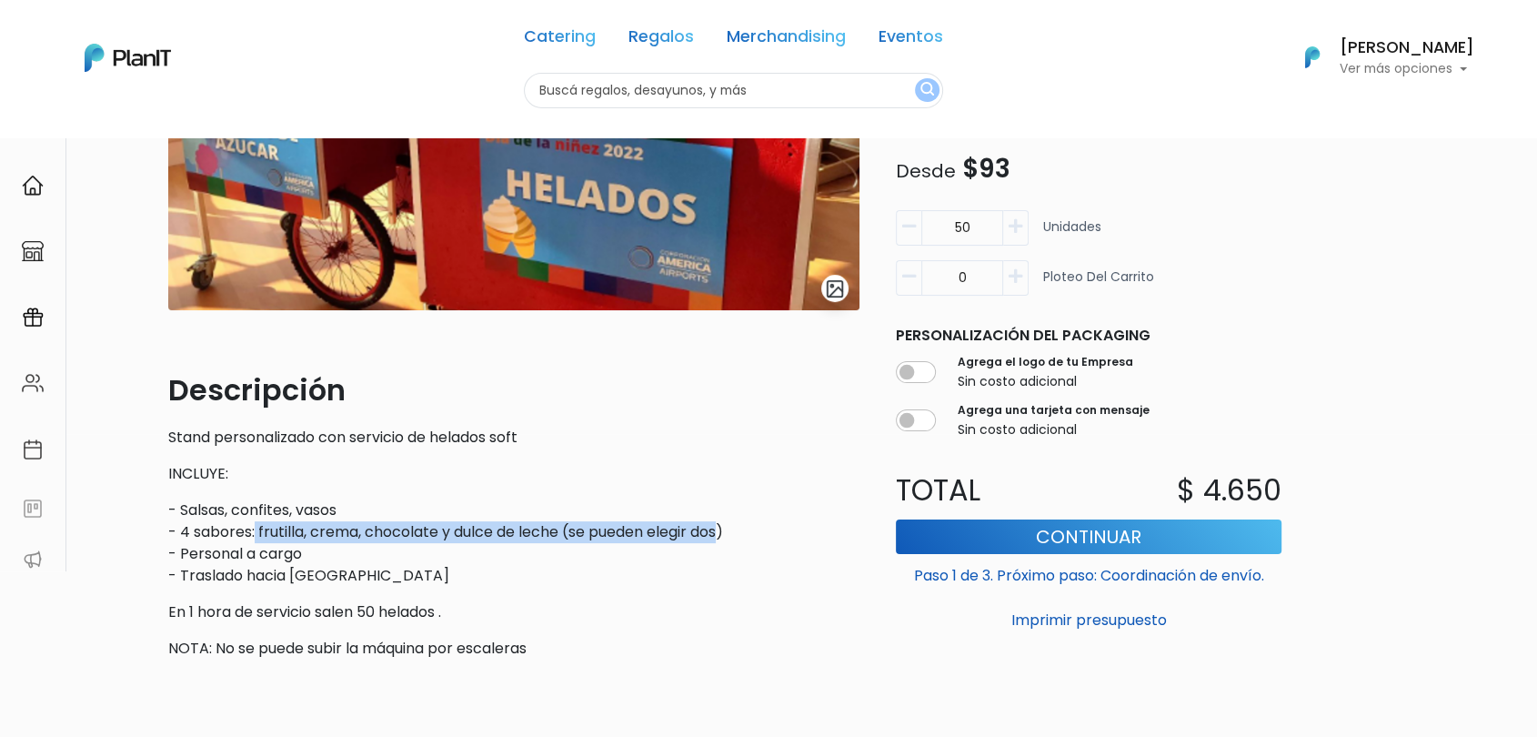
drag, startPoint x: 256, startPoint y: 530, endPoint x: 671, endPoint y: 537, distance: 415.7
click at [682, 535] on p "- Salsas, confites, vasos - 4 sabores: frutilla, crema, chocolate y dulce de le…" at bounding box center [513, 542] width 691 height 87
click at [553, 545] on p "- Salsas, confites, vasos - 4 sabores: frutilla, crema, chocolate y dulce de le…" at bounding box center [513, 542] width 691 height 87
drag, startPoint x: 564, startPoint y: 532, endPoint x: 256, endPoint y: 530, distance: 307.4
click at [256, 530] on p "- Salsas, confites, vasos - 4 sabores: frutilla, crema, chocolate y dulce de le…" at bounding box center [513, 542] width 691 height 87
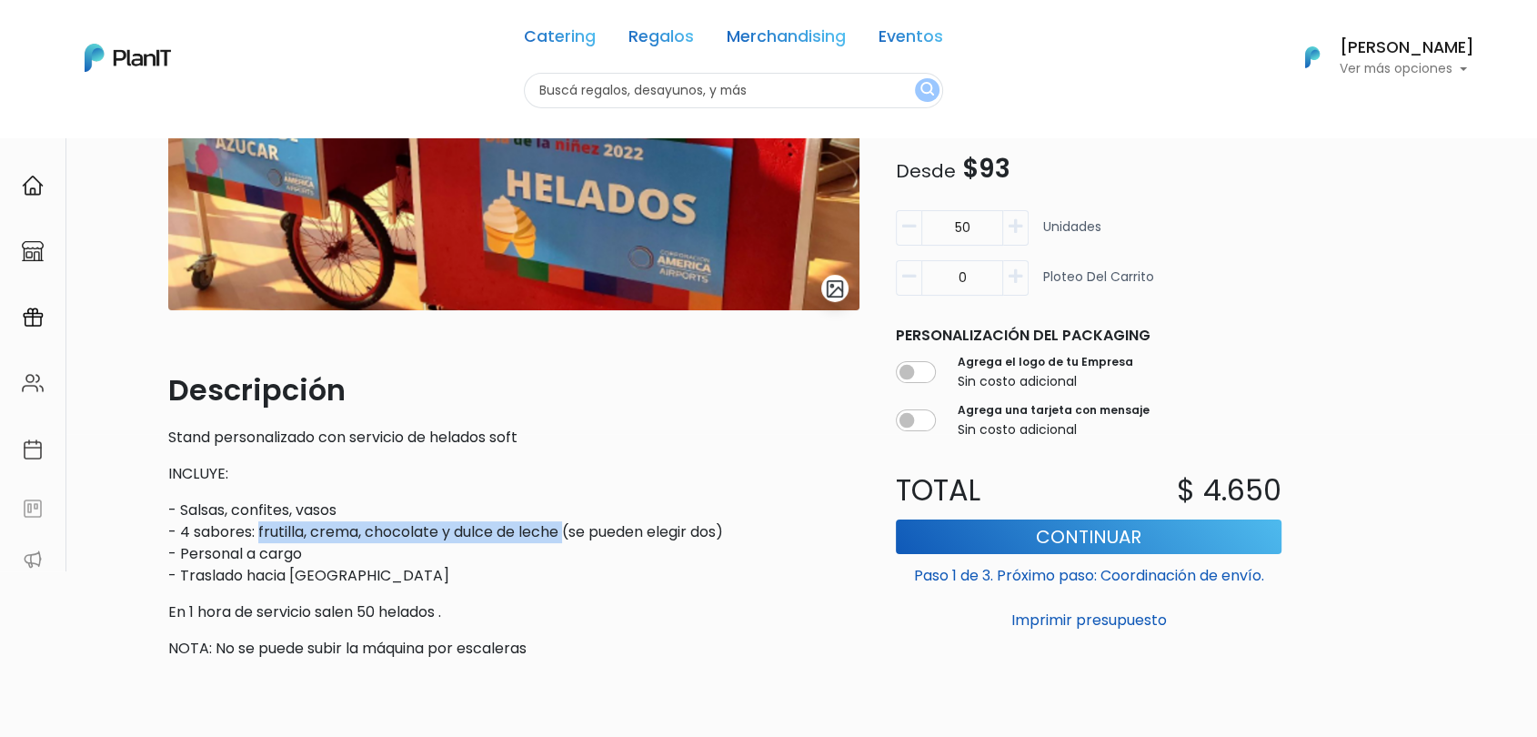
copy p "frutilla, crema, chocolate y dulce de leche"
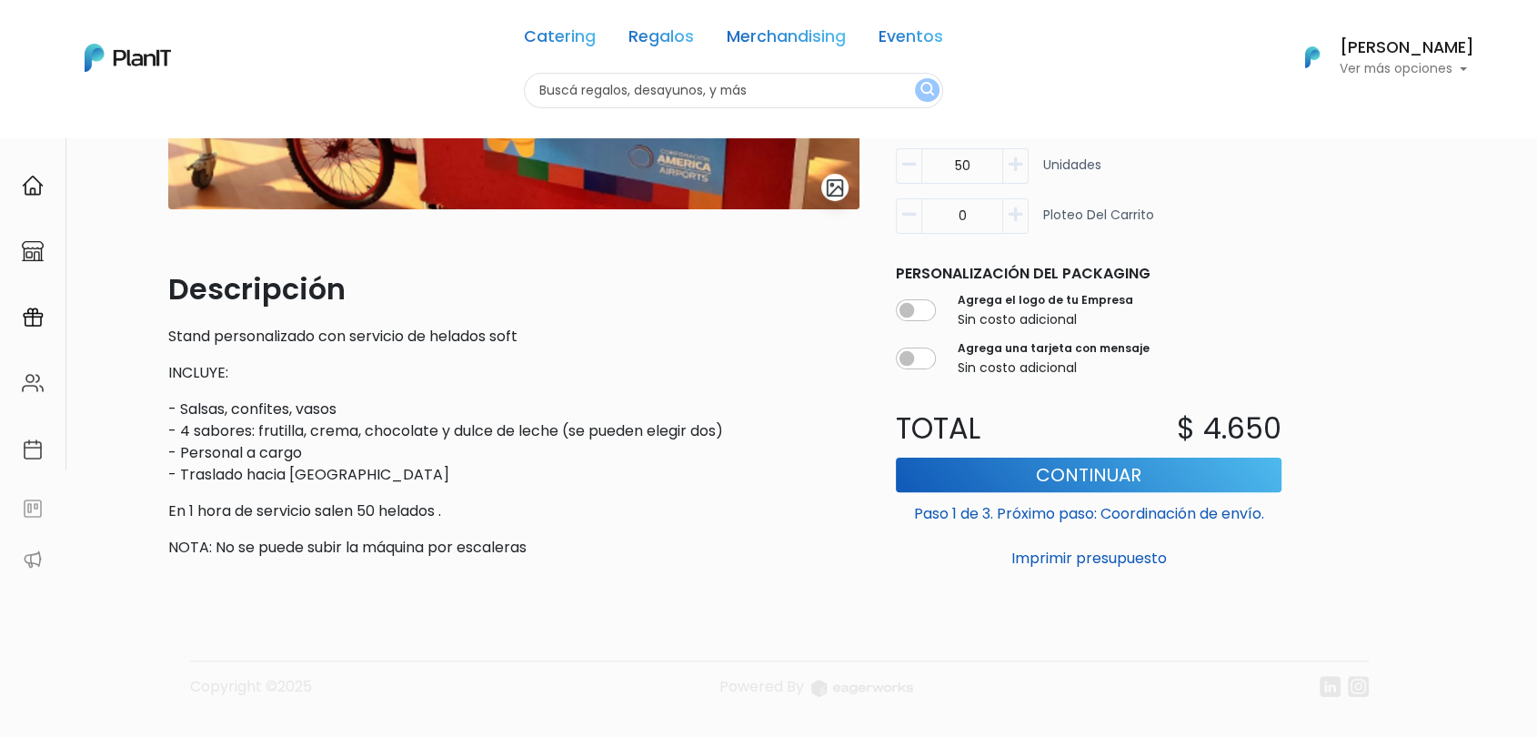
click at [397, 492] on div "Descripción Stand personalizado con servicio de helados soft INCLUYE: - Salsas,…" at bounding box center [513, 412] width 691 height 291
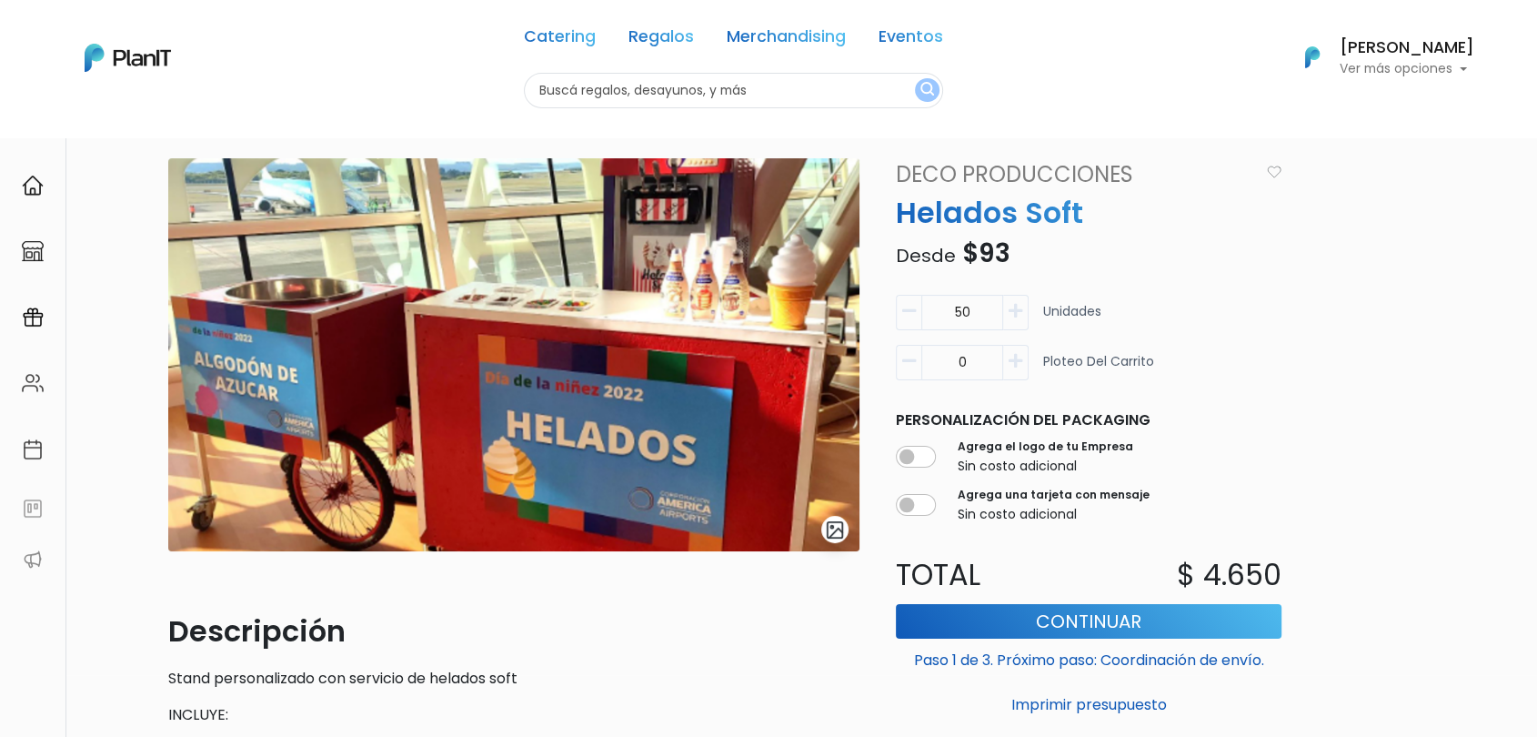
scroll to position [0, 0]
